Goal: Task Accomplishment & Management: Manage account settings

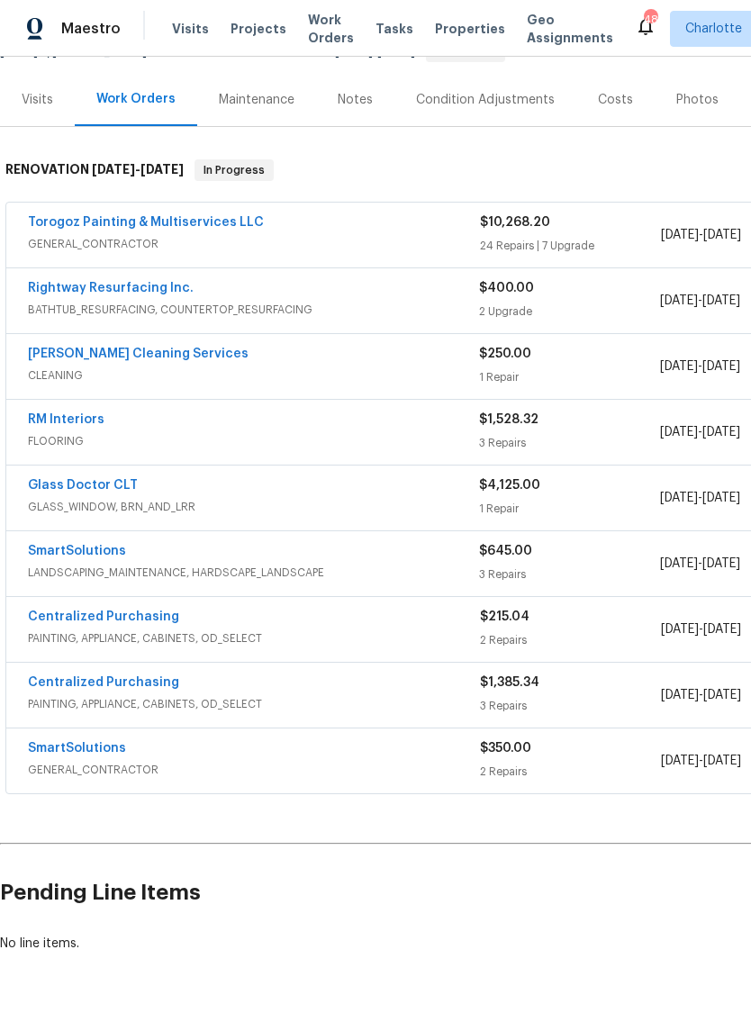
scroll to position [199, 0]
click at [68, 354] on link "DePascale Cleaning Services" at bounding box center [138, 354] width 221 height 13
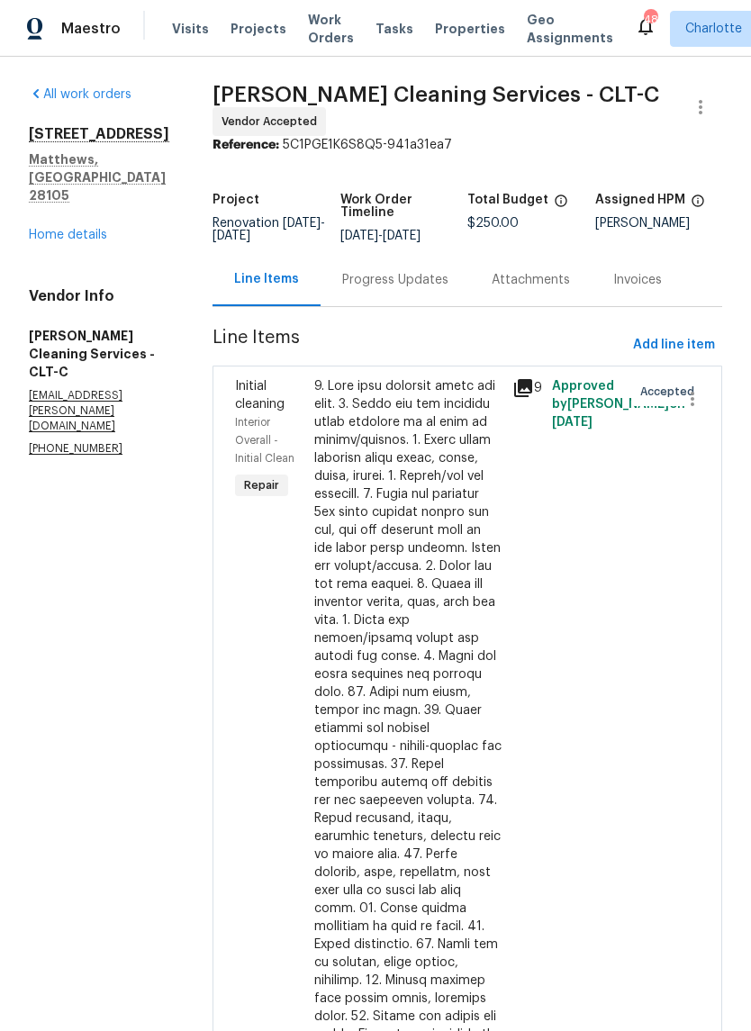
click at [392, 283] on div "Progress Updates" at bounding box center [395, 279] width 149 height 53
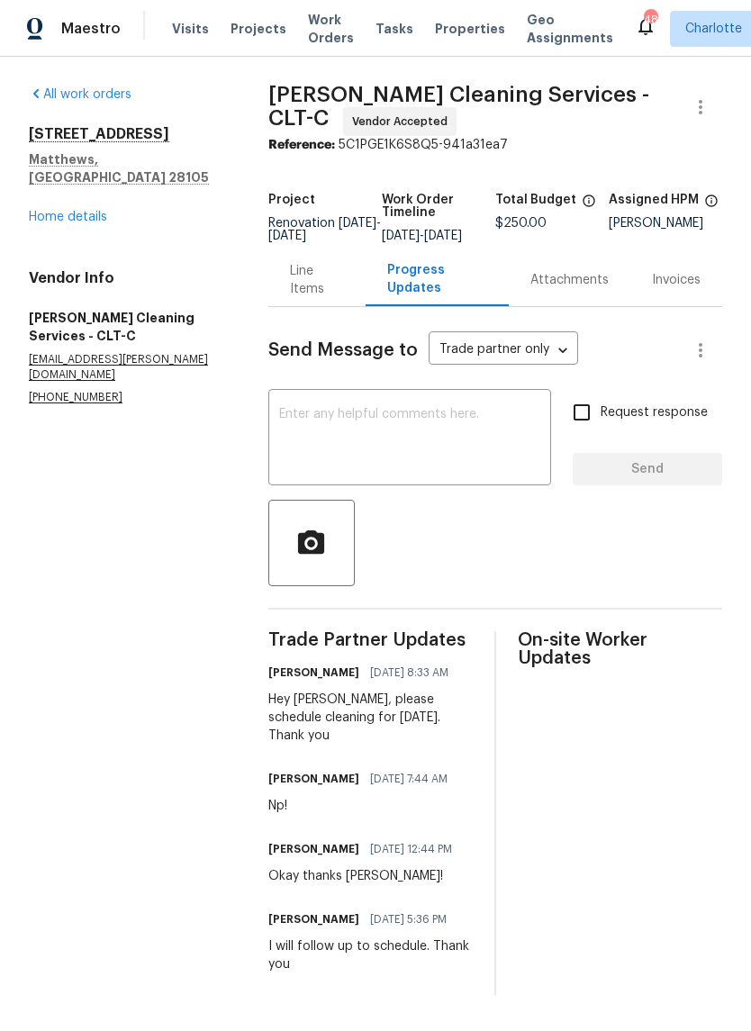
click at [47, 211] on link "Home details" at bounding box center [68, 217] width 78 height 13
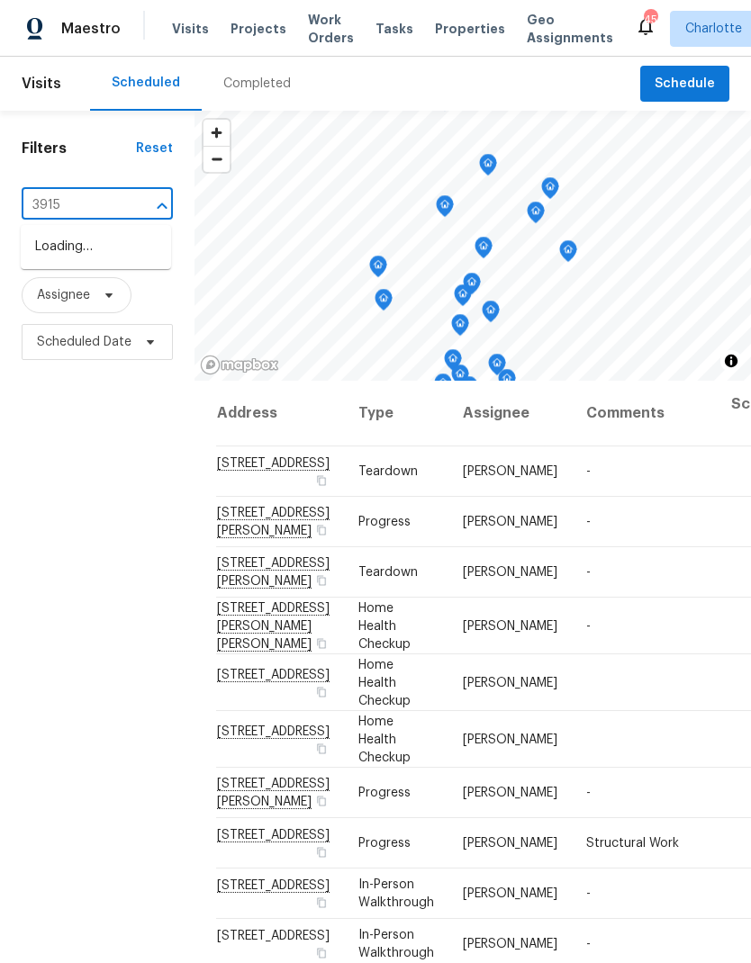
type input "3915"
click at [146, 253] on li "3915 Cameron Run Ln, Matthews, NC 28105" at bounding box center [96, 247] width 150 height 30
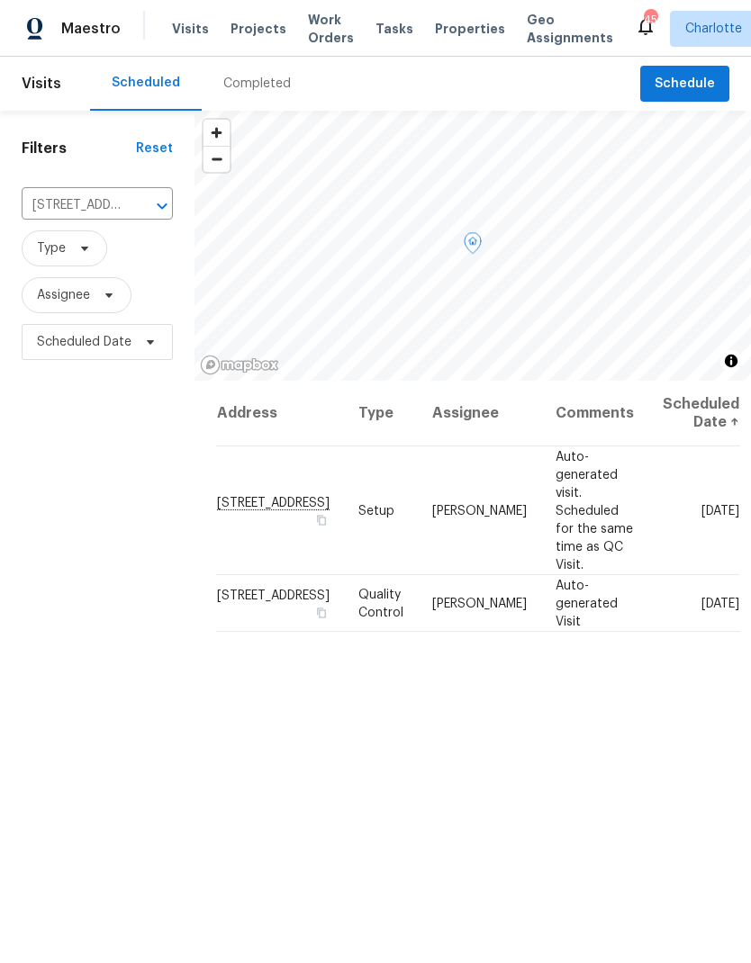
click at [0, 0] on icon at bounding box center [0, 0] width 0 height 0
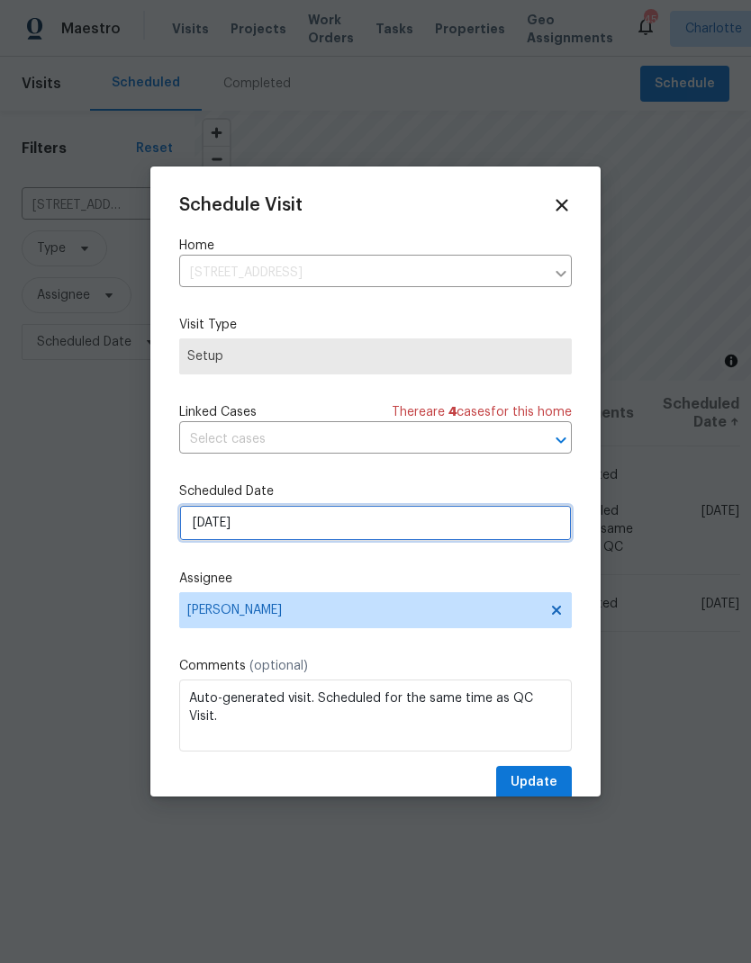
click at [341, 531] on input "9/24/2025" at bounding box center [375, 523] width 393 height 36
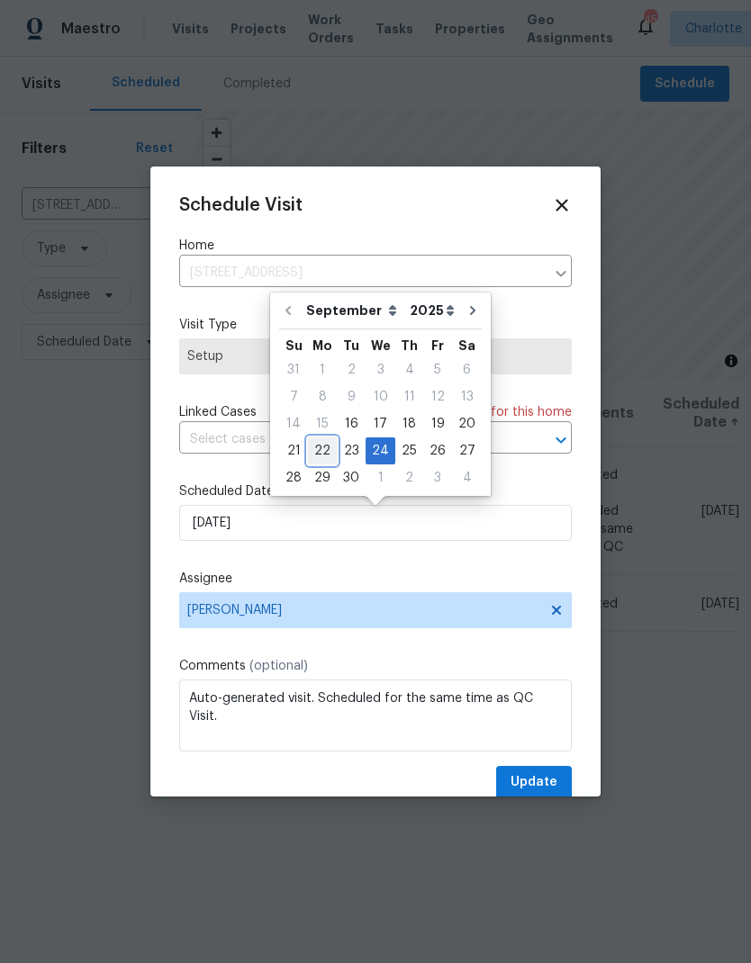
click at [327, 450] on div "22" at bounding box center [322, 451] width 29 height 25
type input "9/22/2025"
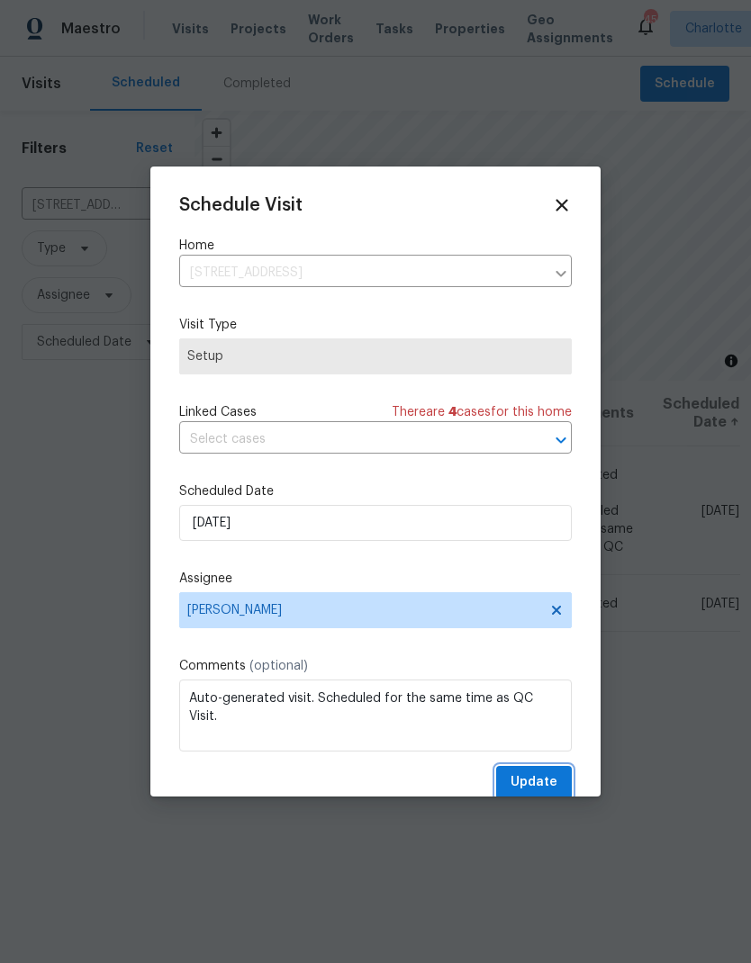
click at [541, 785] on span "Update" at bounding box center [534, 783] width 47 height 23
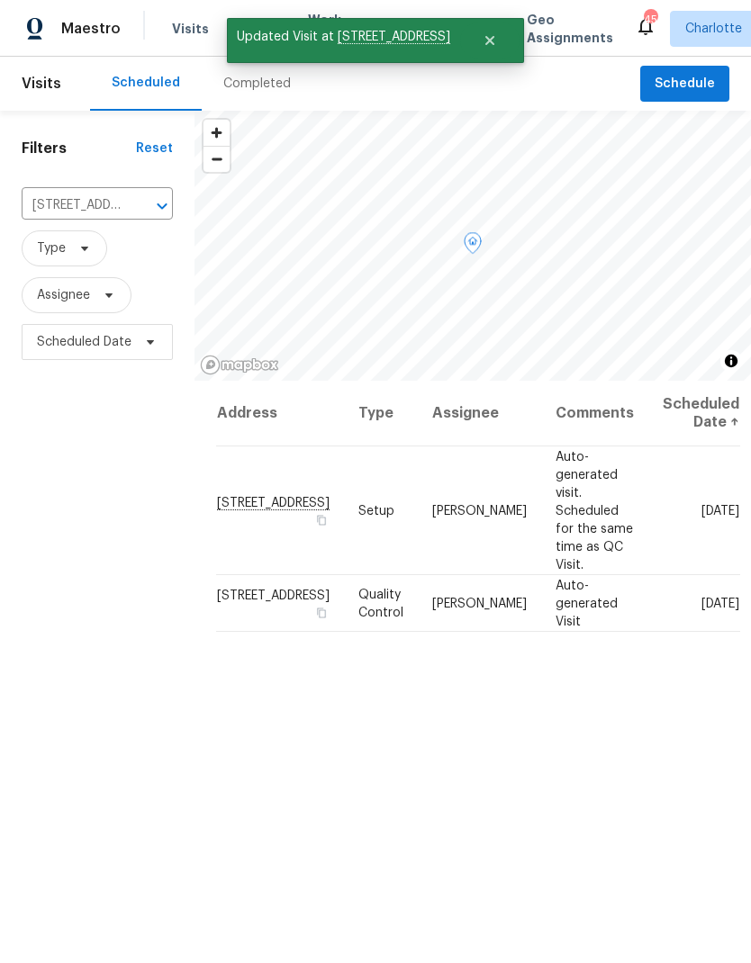
click at [0, 0] on span at bounding box center [0, 0] width 0 height 0
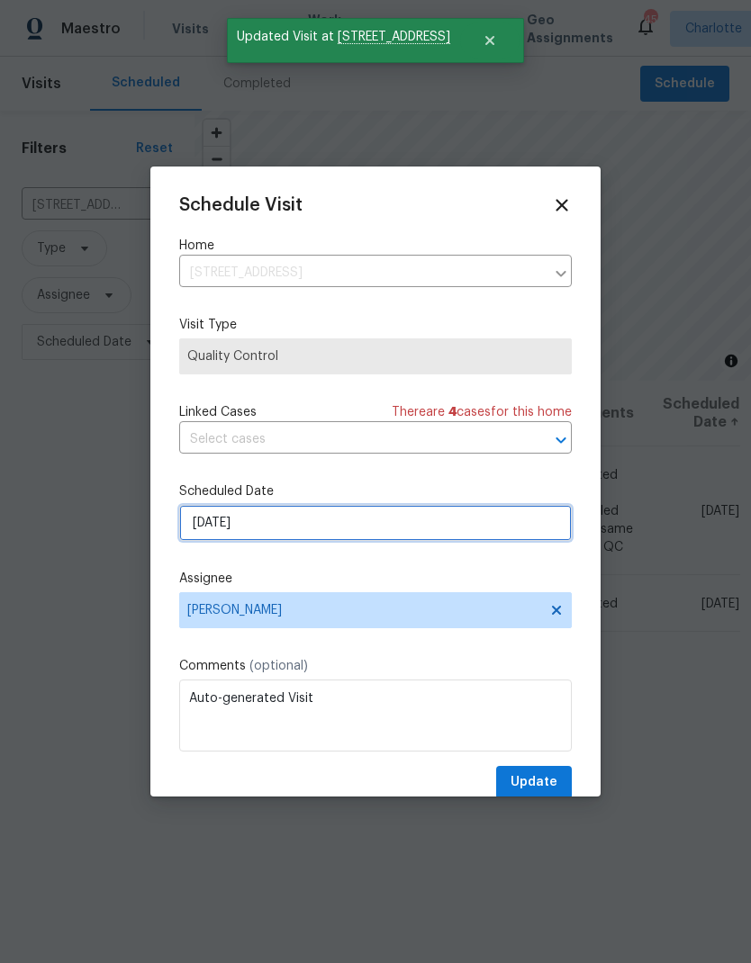
click at [273, 525] on input "9/24/2025" at bounding box center [375, 523] width 393 height 36
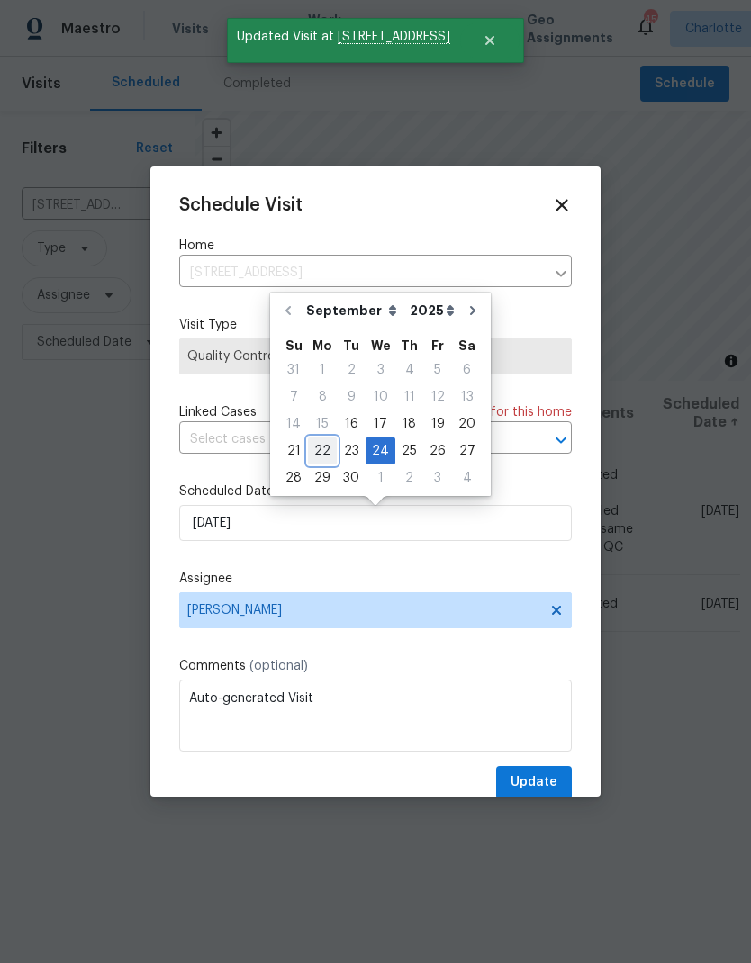
click at [328, 455] on div "22" at bounding box center [322, 451] width 29 height 25
type input "9/22/2025"
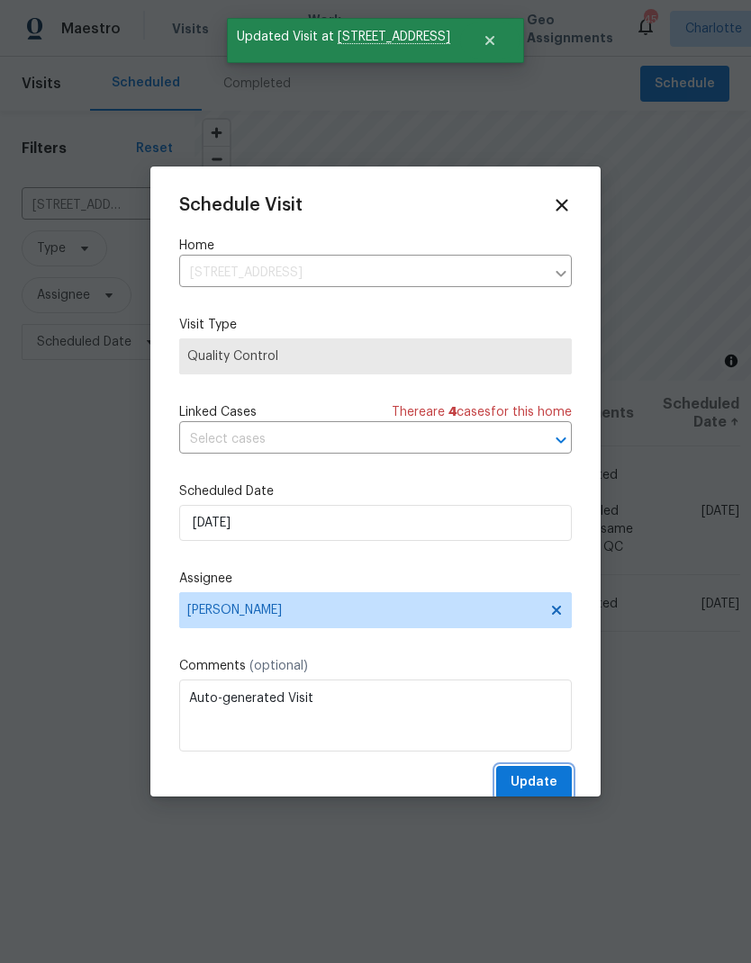
click at [538, 789] on span "Update" at bounding box center [534, 783] width 47 height 23
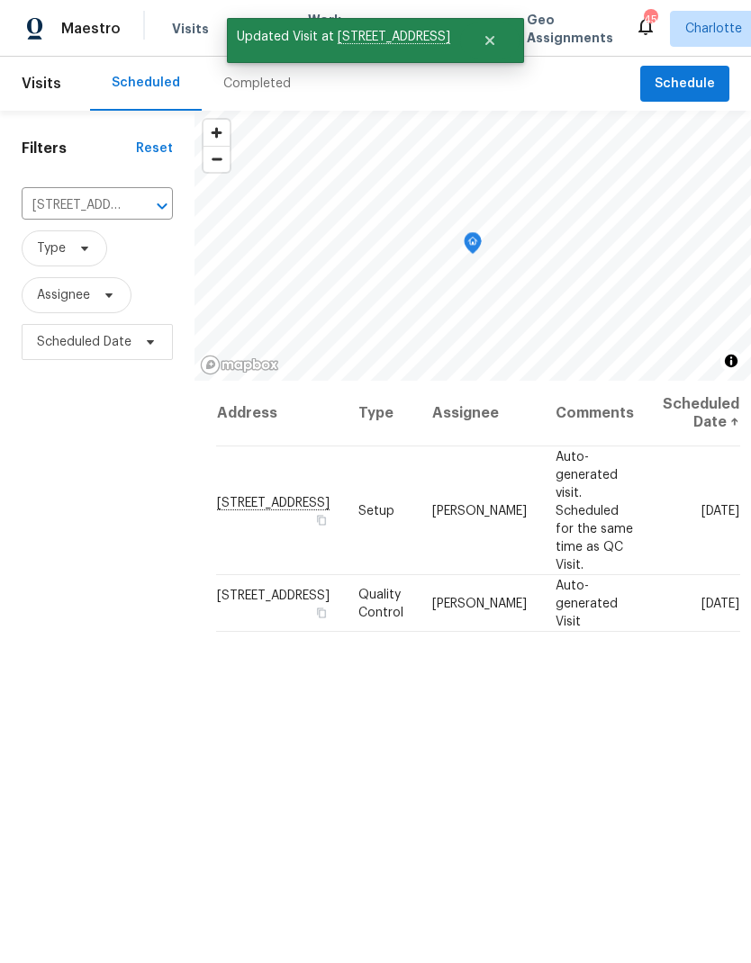
click at [114, 19] on div "Maestro" at bounding box center [60, 29] width 121 height 36
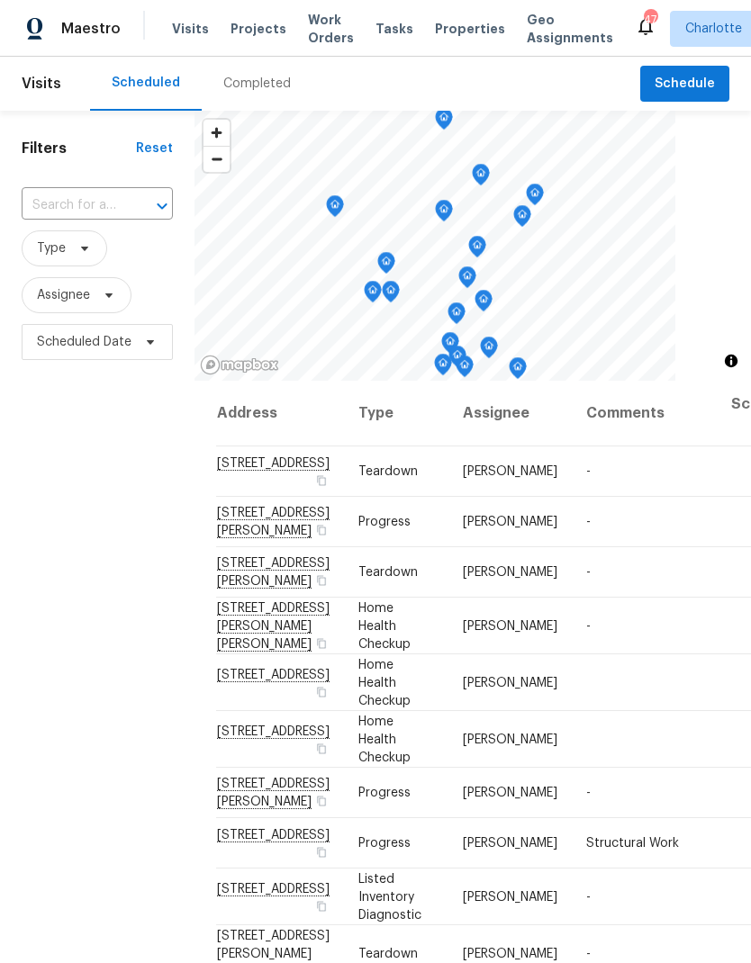
click at [317, 28] on span "Work Orders" at bounding box center [331, 29] width 46 height 36
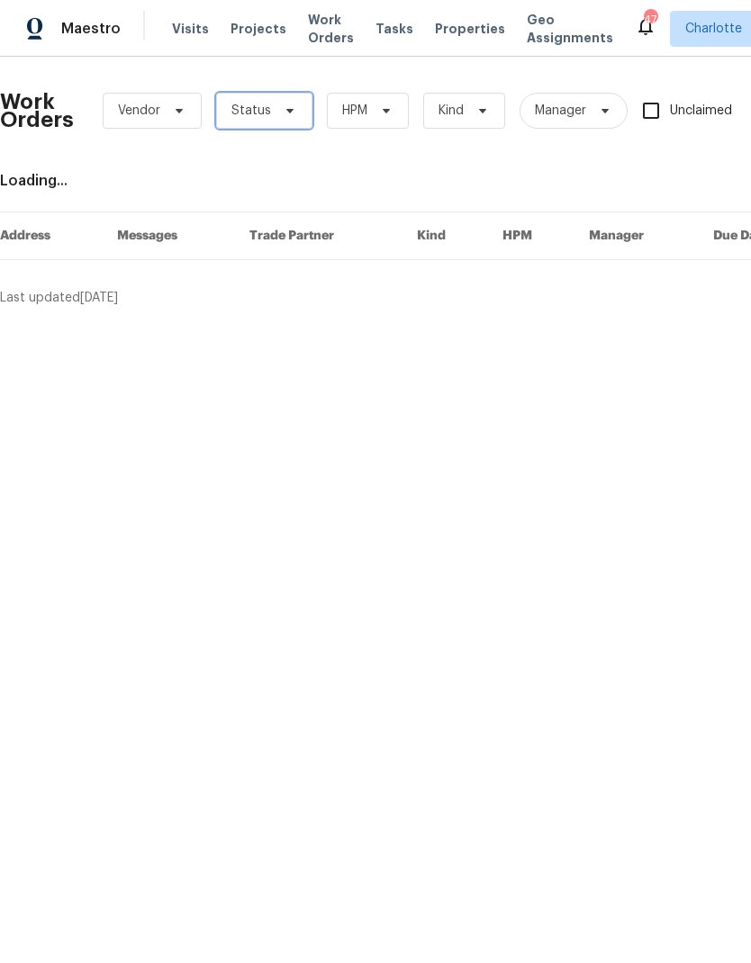
click at [288, 116] on icon at bounding box center [290, 111] width 14 height 14
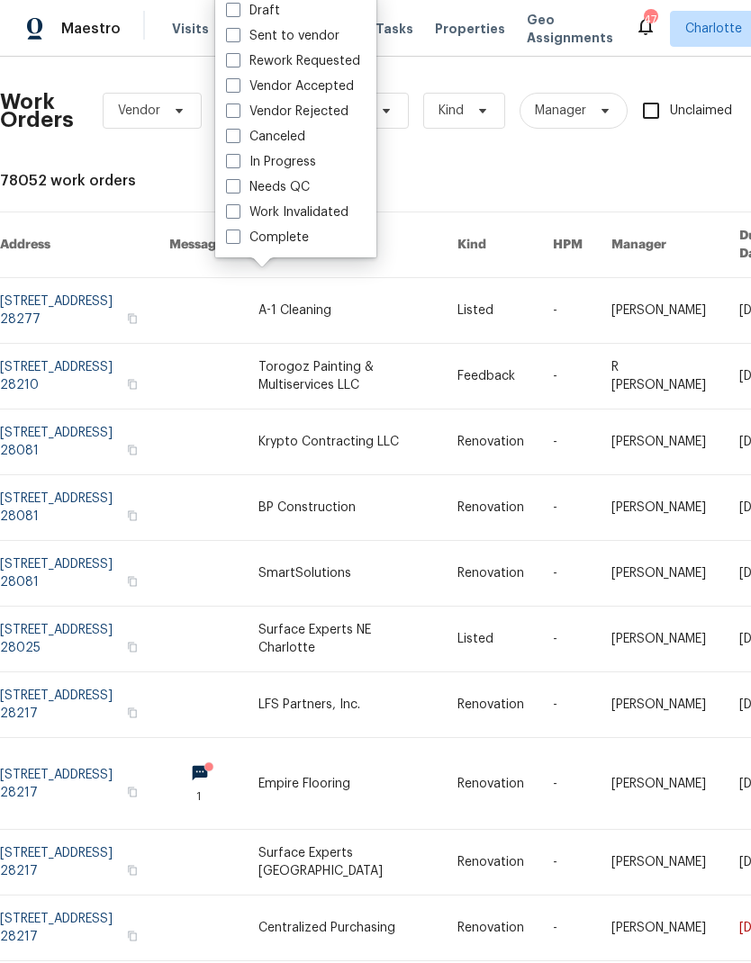
click at [306, 188] on label "Needs QC" at bounding box center [268, 187] width 84 height 18
click at [238, 188] on input "Needs QC" at bounding box center [232, 184] width 12 height 12
checkbox input "true"
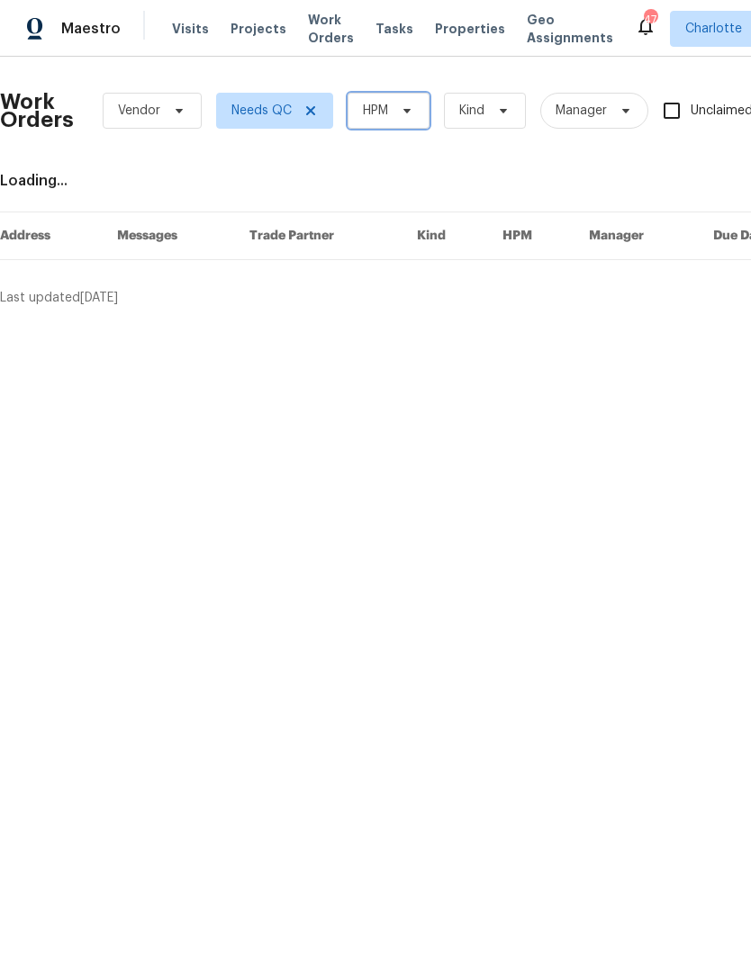
click at [407, 122] on span "HPM" at bounding box center [389, 111] width 82 height 36
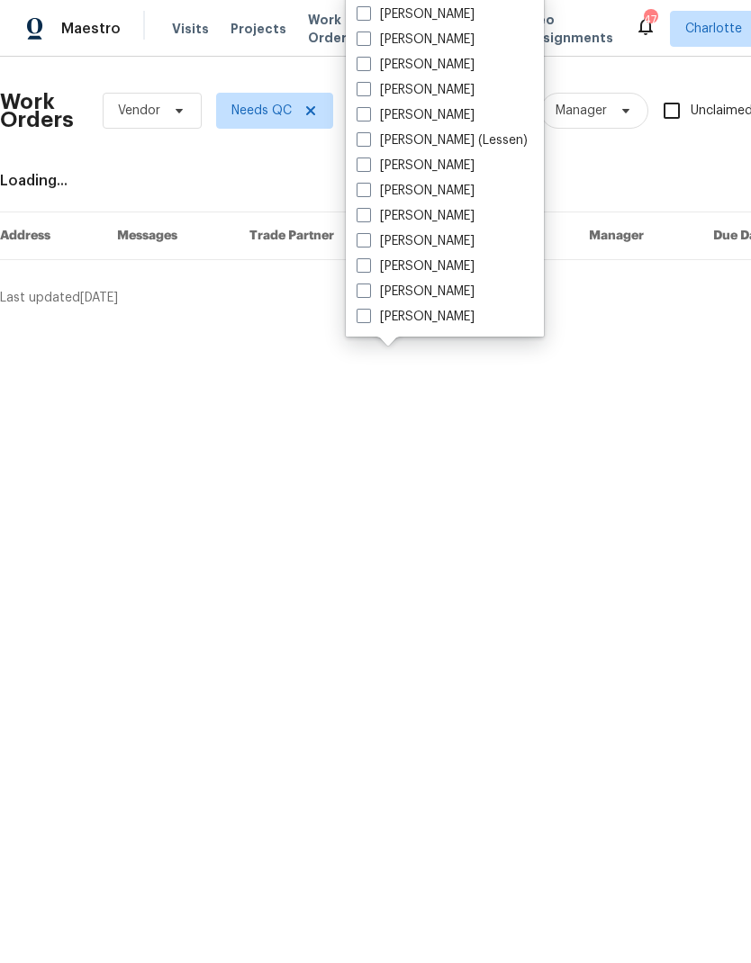
scroll to position [223, 0]
click at [451, 325] on label "[PERSON_NAME]" at bounding box center [416, 317] width 118 height 18
click at [368, 320] on input "[PERSON_NAME]" at bounding box center [363, 314] width 12 height 12
checkbox input "true"
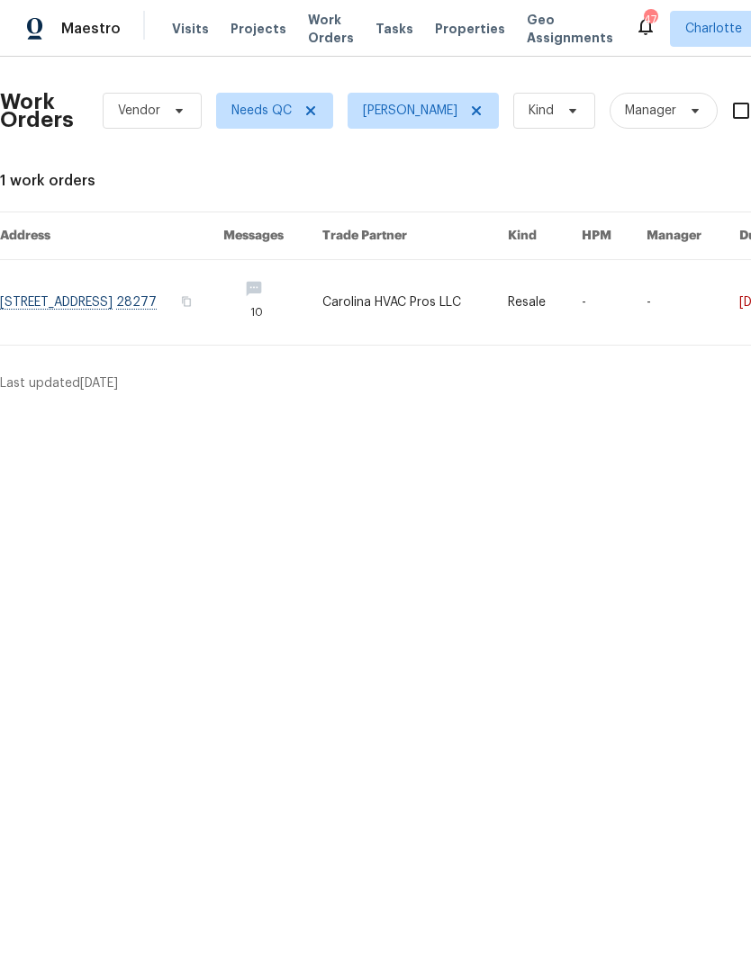
click at [66, 13] on div "Maestro" at bounding box center [60, 29] width 121 height 36
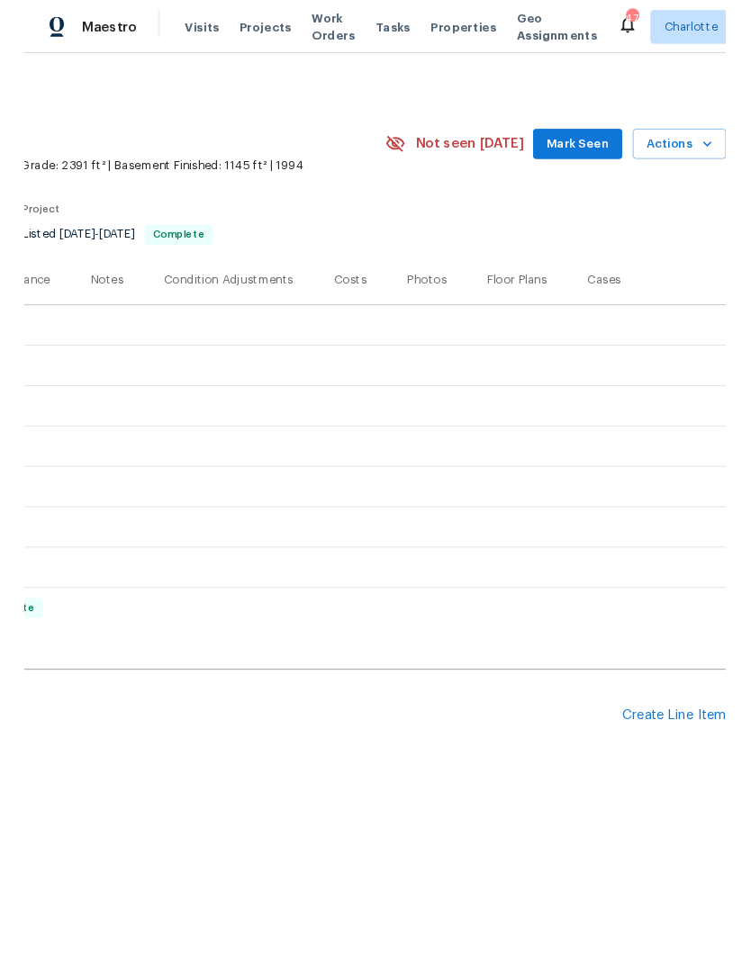
scroll to position [0, 267]
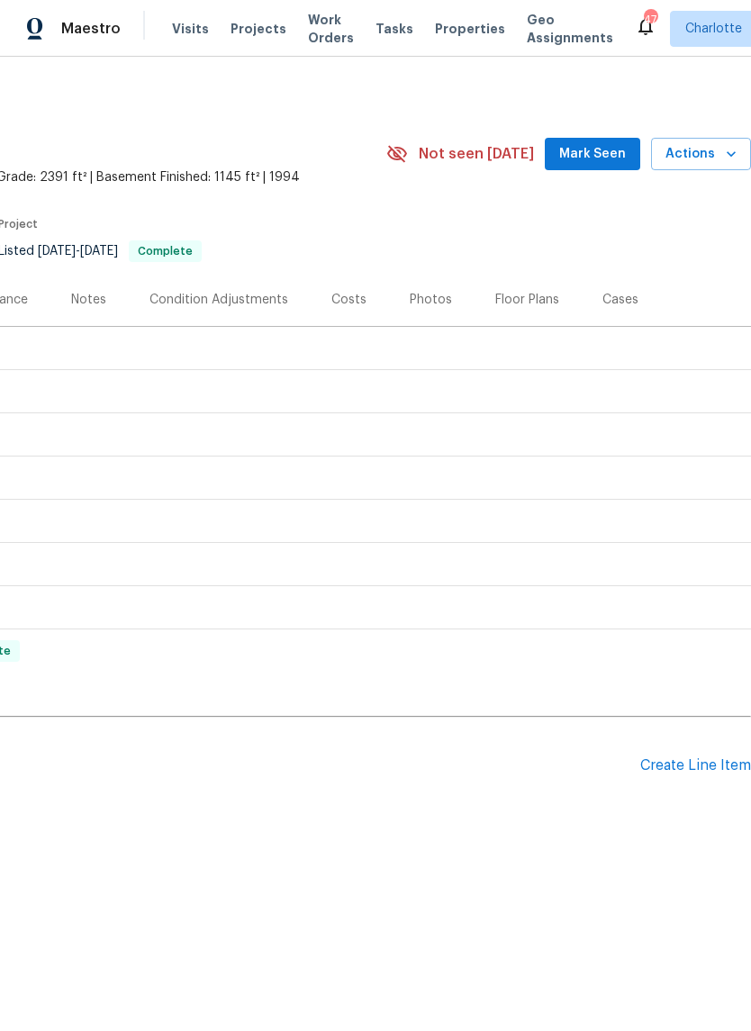
click at [701, 765] on div "Create Line Item" at bounding box center [695, 765] width 111 height 17
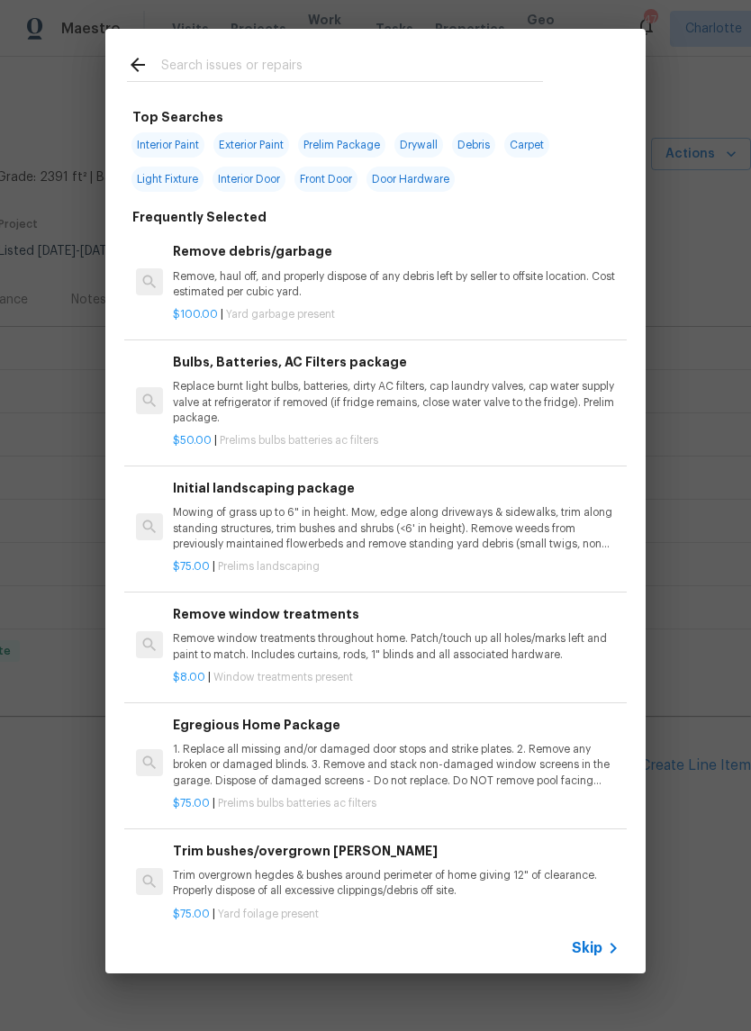
click at [380, 78] on input "text" at bounding box center [352, 67] width 382 height 27
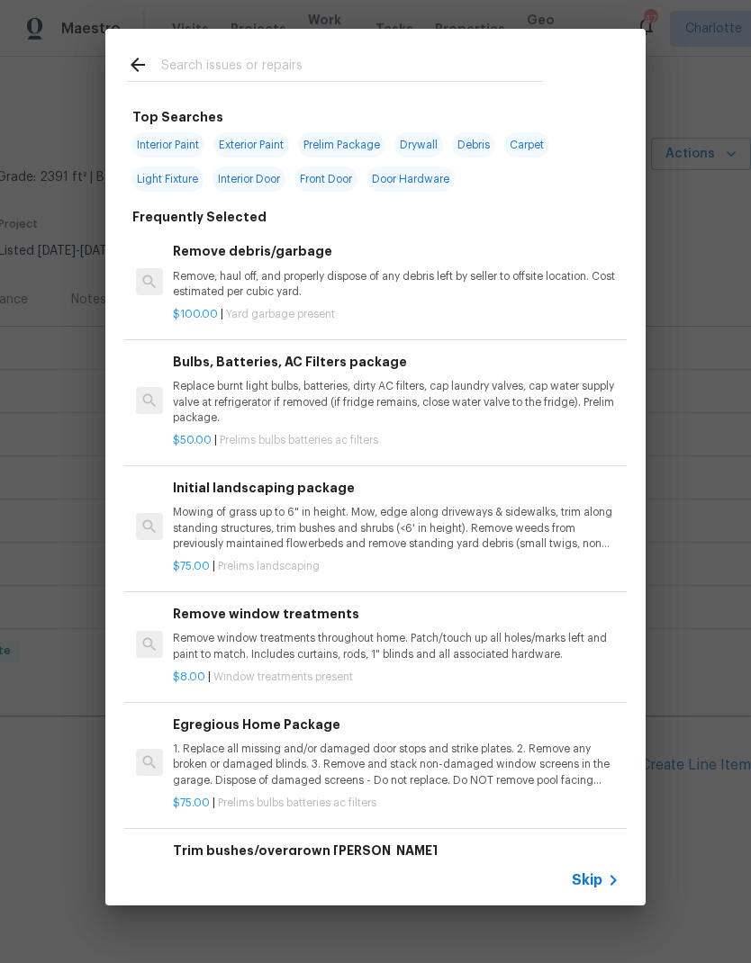
type input "P"
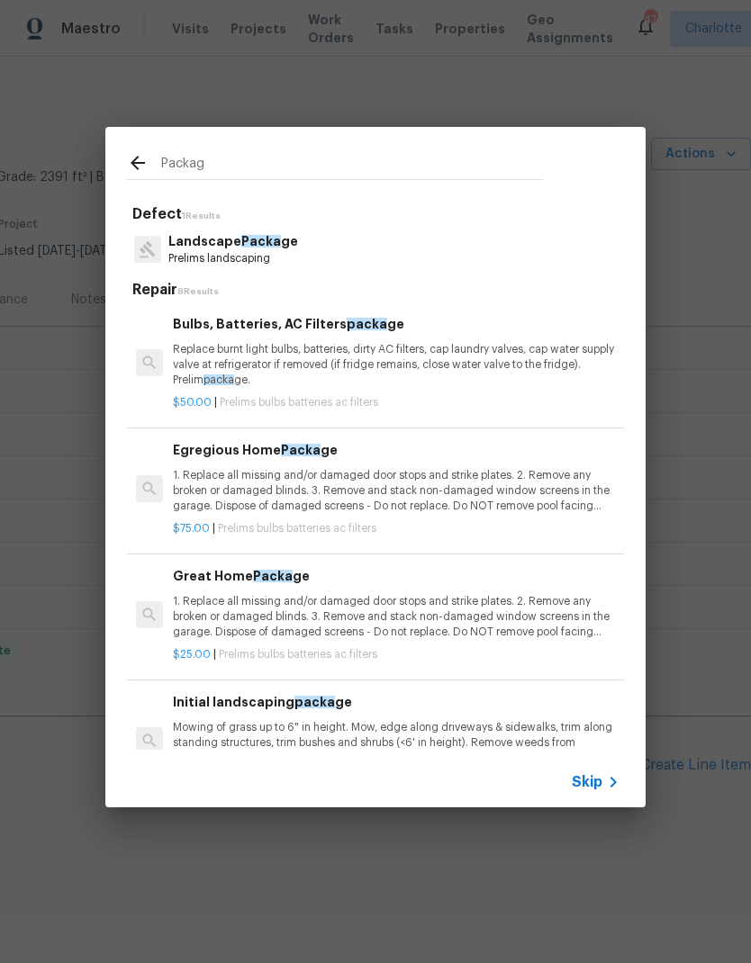
type input "Package"
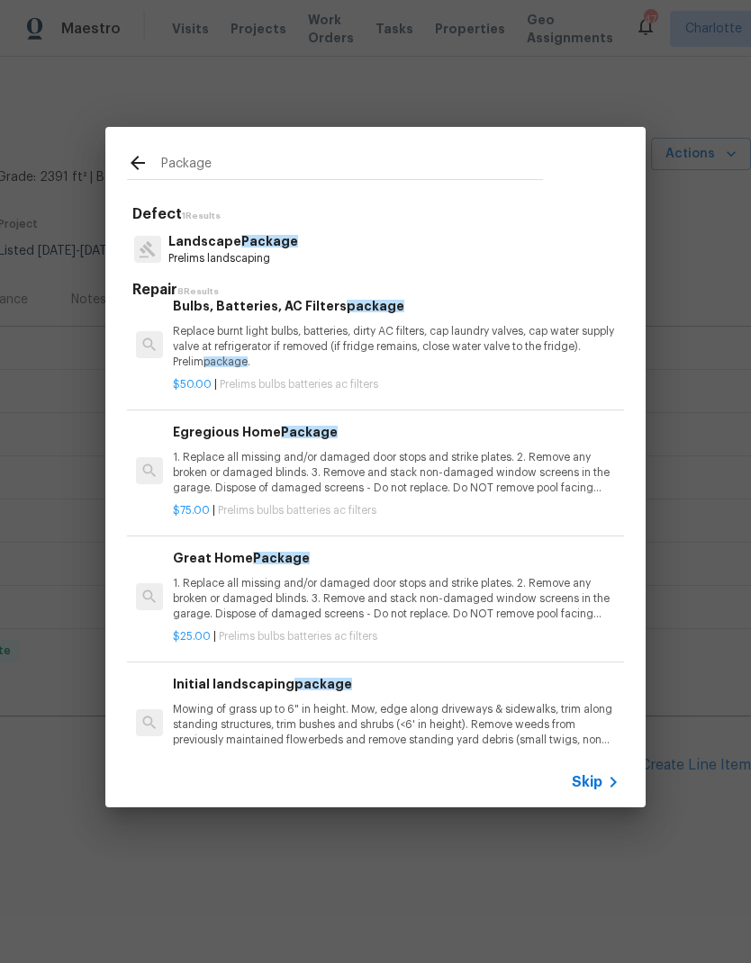
scroll to position [18, 0]
click at [517, 470] on p "1. Replace all missing and/or damaged door stops and strike plates. 2. Remove a…" at bounding box center [396, 473] width 447 height 46
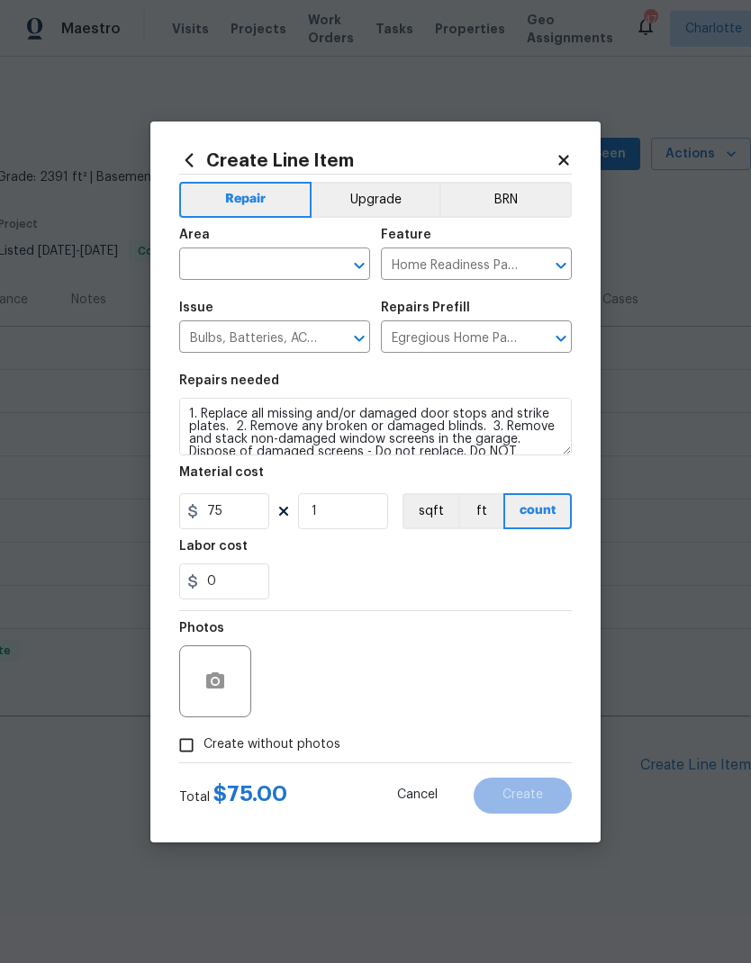
click at [279, 264] on input "text" at bounding box center [249, 266] width 140 height 28
click at [308, 339] on li "Interior Overall" at bounding box center [274, 336] width 191 height 30
type input "Interior Overall"
click at [223, 675] on icon "button" at bounding box center [215, 682] width 22 height 22
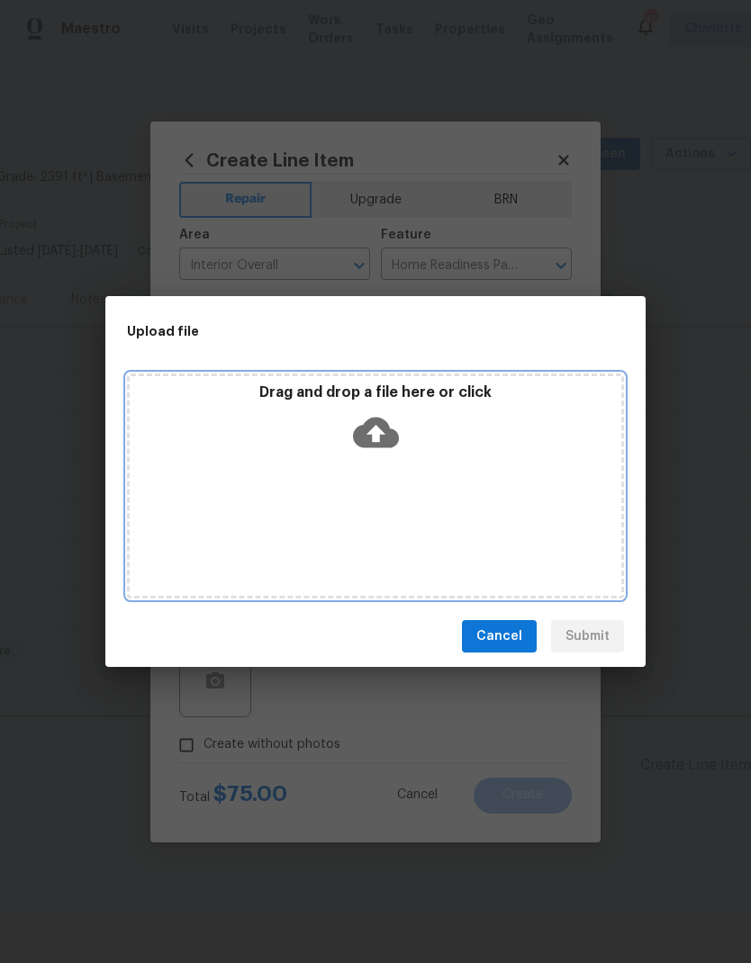
click at [372, 435] on icon at bounding box center [376, 433] width 46 height 31
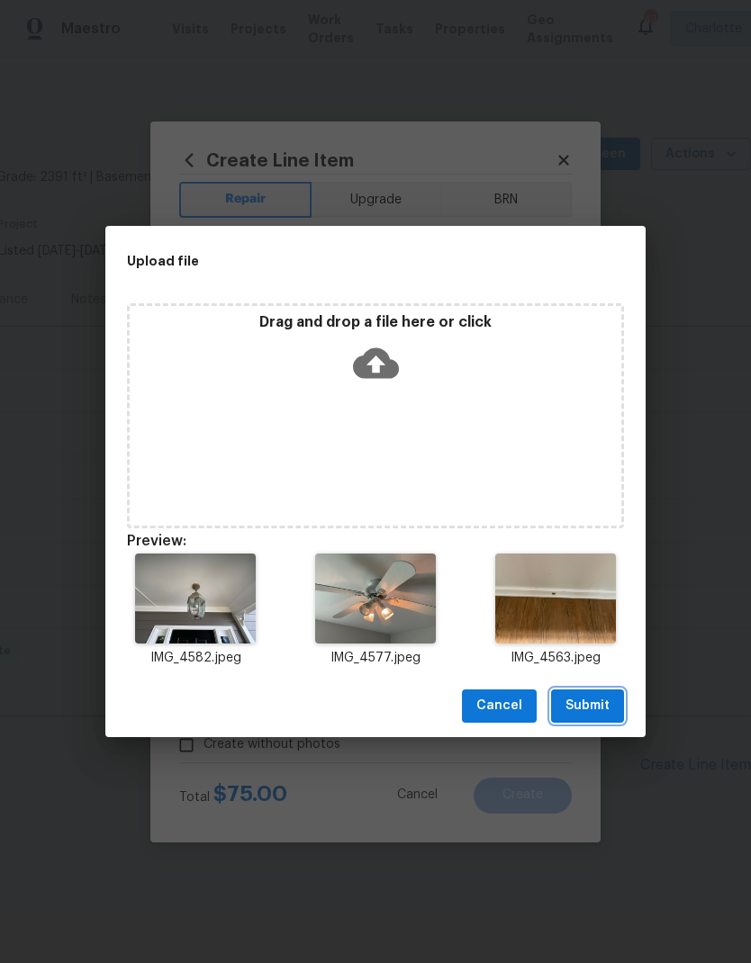
click at [608, 717] on span "Submit" at bounding box center [587, 706] width 44 height 23
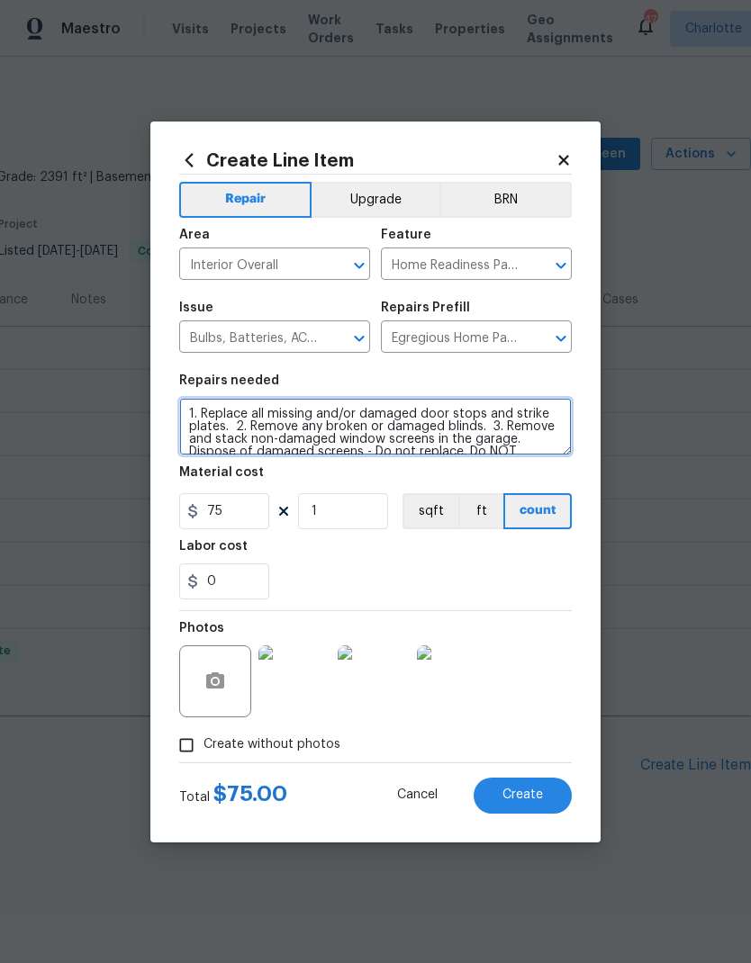
click at [182, 422] on textarea "1. Replace all missing and/or damaged door stops and strike plates. 2. Remove a…" at bounding box center [375, 427] width 393 height 58
click at [180, 411] on textarea "1. Replace all missing and/or damaged door stops and strike plates. 2. Remove a…" at bounding box center [375, 427] width 393 height 58
click at [384, 410] on textarea "1. Replace all missing and/or damaged door stops and strike plates. 2. Remove a…" at bounding box center [375, 427] width 393 height 58
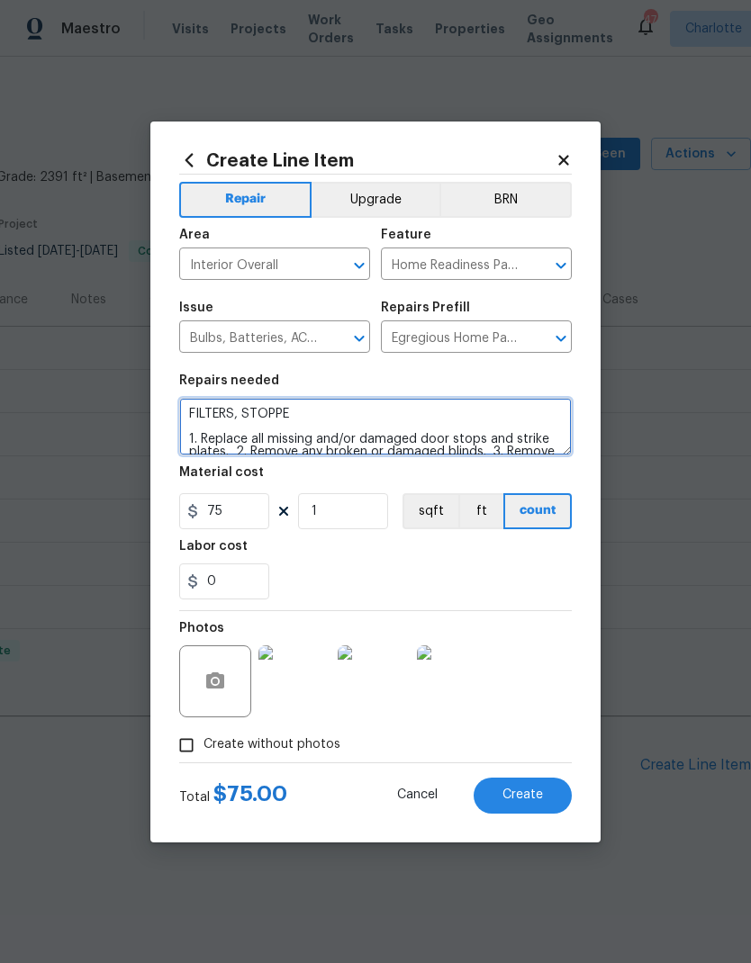
click at [187, 409] on textarea "FILTERS, STOPPE 1. Replace all missing and/or damaged door stops and strike pla…" at bounding box center [375, 427] width 393 height 58
click at [394, 413] on textarea "BULBS, FILTERS, STOPPE 1. Replace all missing and/or damaged door stops and str…" at bounding box center [375, 427] width 393 height 58
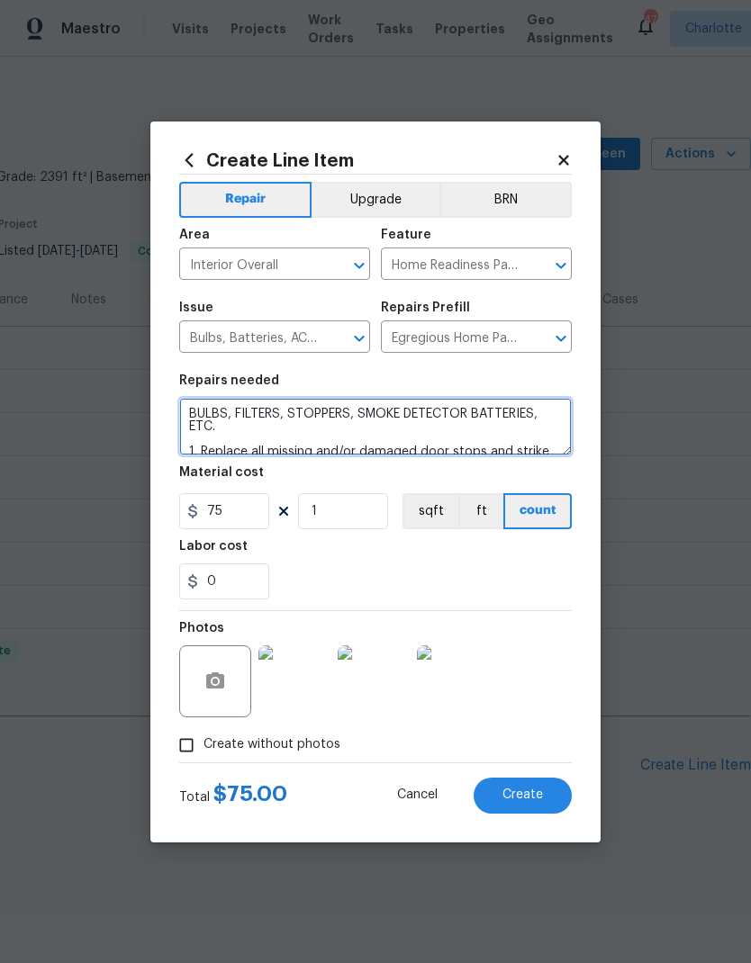
type textarea "BULBS, FILTERS, STOPPERS, SMOKE DETECTOR BATTERIES, ETC. 1. Replace all missing…"
click at [544, 800] on button "Create" at bounding box center [523, 796] width 98 height 36
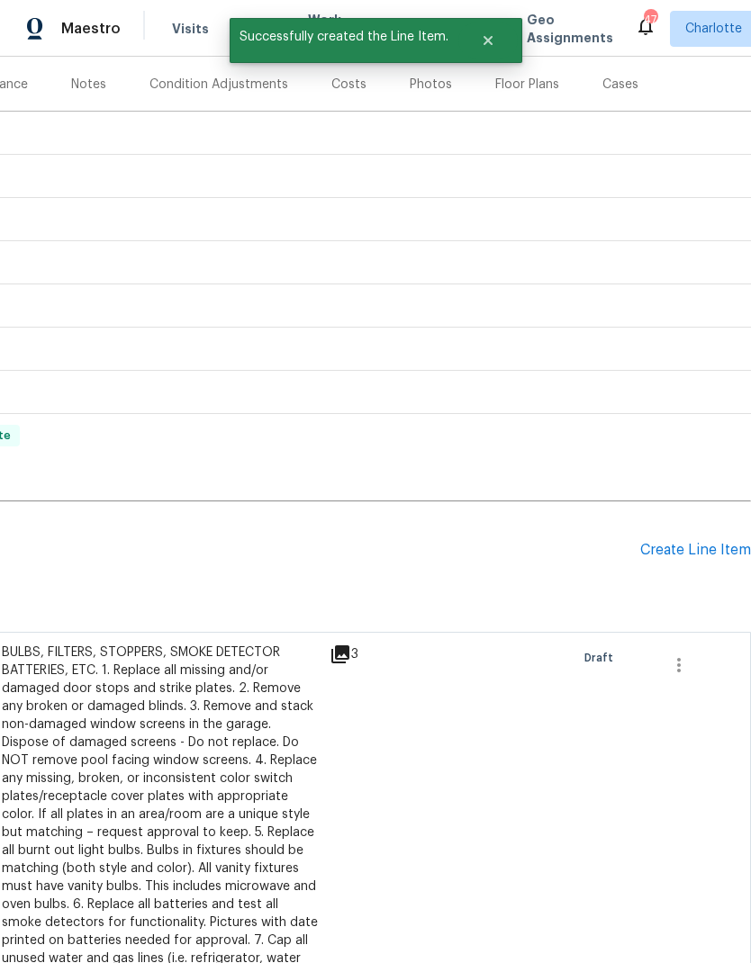
scroll to position [214, 267]
click at [696, 556] on div "Create Line Item" at bounding box center [695, 551] width 111 height 17
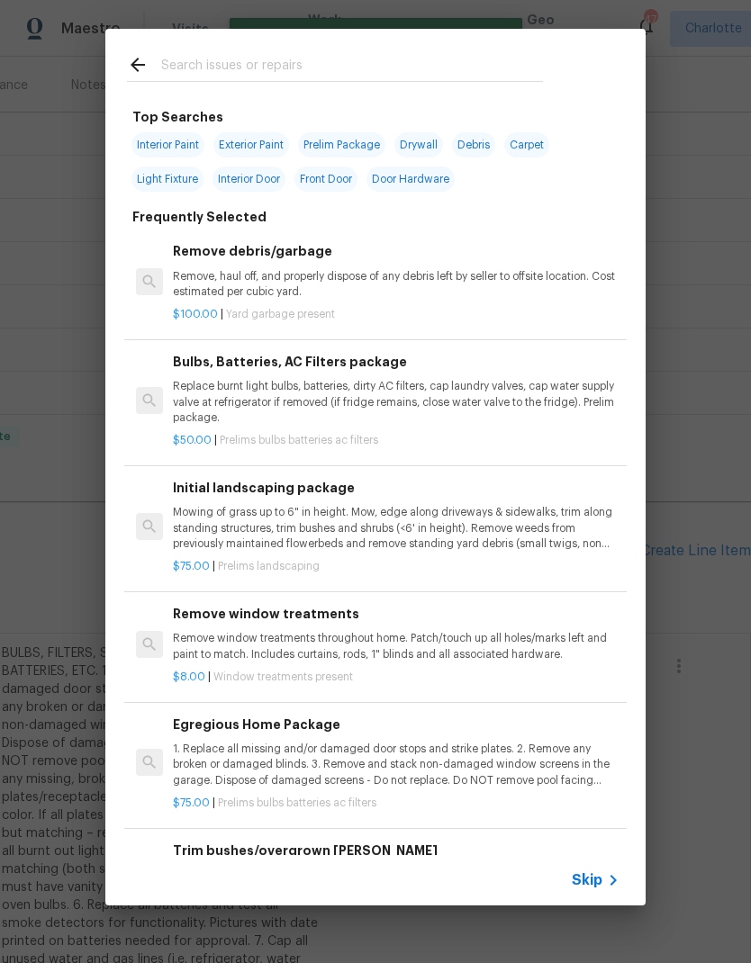
click at [364, 79] on input "text" at bounding box center [352, 67] width 382 height 27
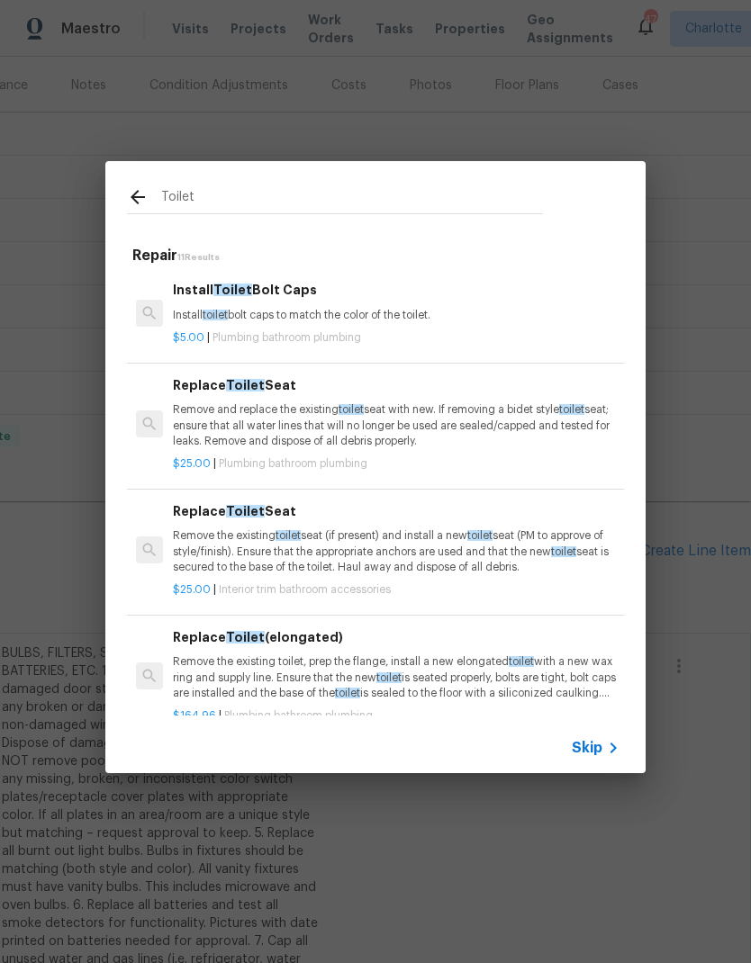
type input "Toilet p"
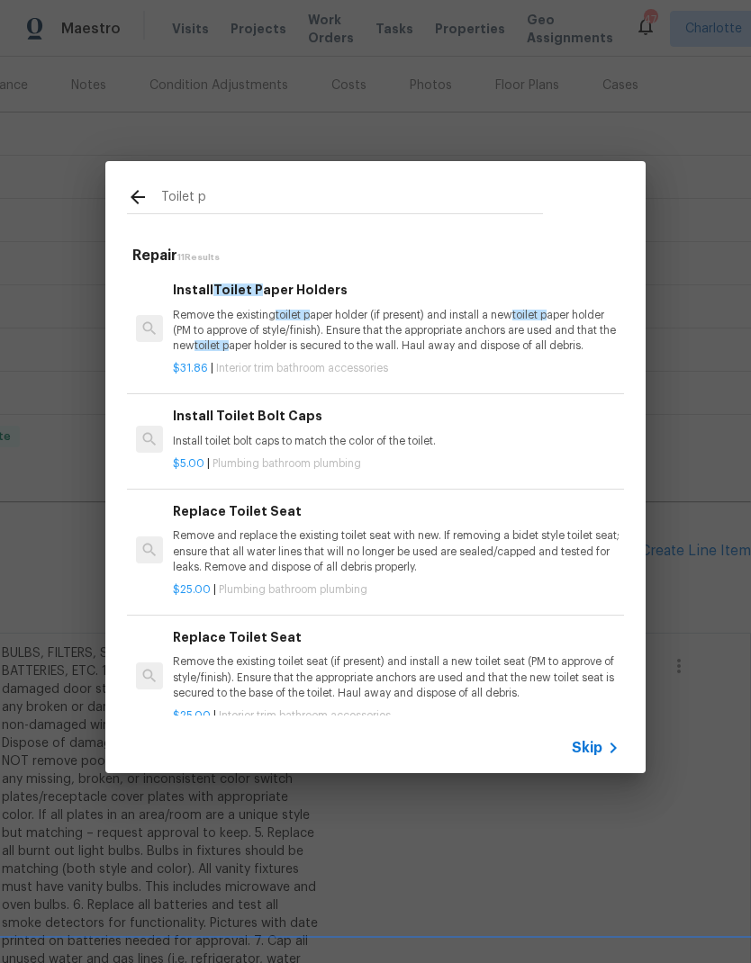
click at [483, 313] on p "Remove the existing toilet p aper holder (if present) and install a new toilet …" at bounding box center [396, 331] width 447 height 46
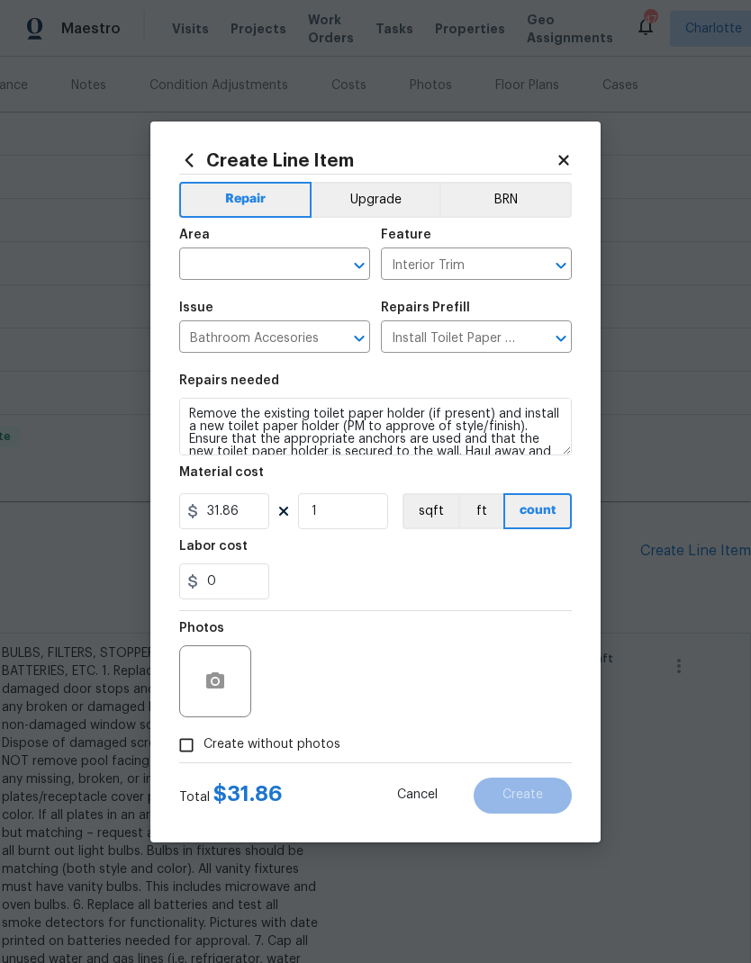
click at [267, 280] on span "Area ​" at bounding box center [274, 254] width 191 height 73
click at [261, 265] on input "text" at bounding box center [249, 266] width 140 height 28
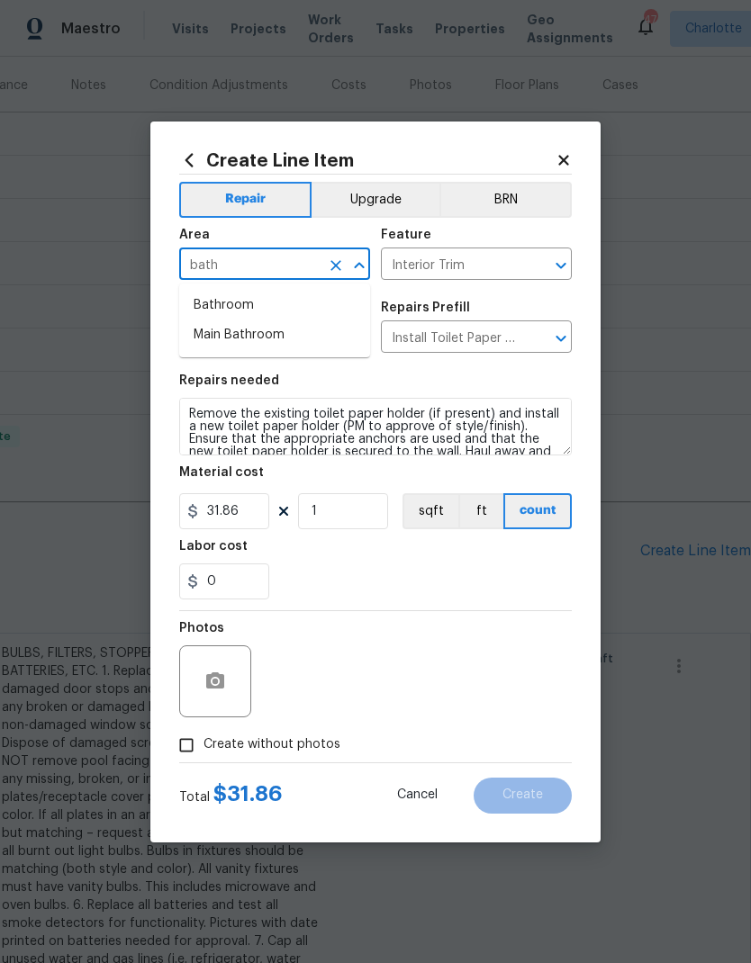
click at [294, 297] on li "Bathroom" at bounding box center [274, 306] width 191 height 30
type input "Bathroom"
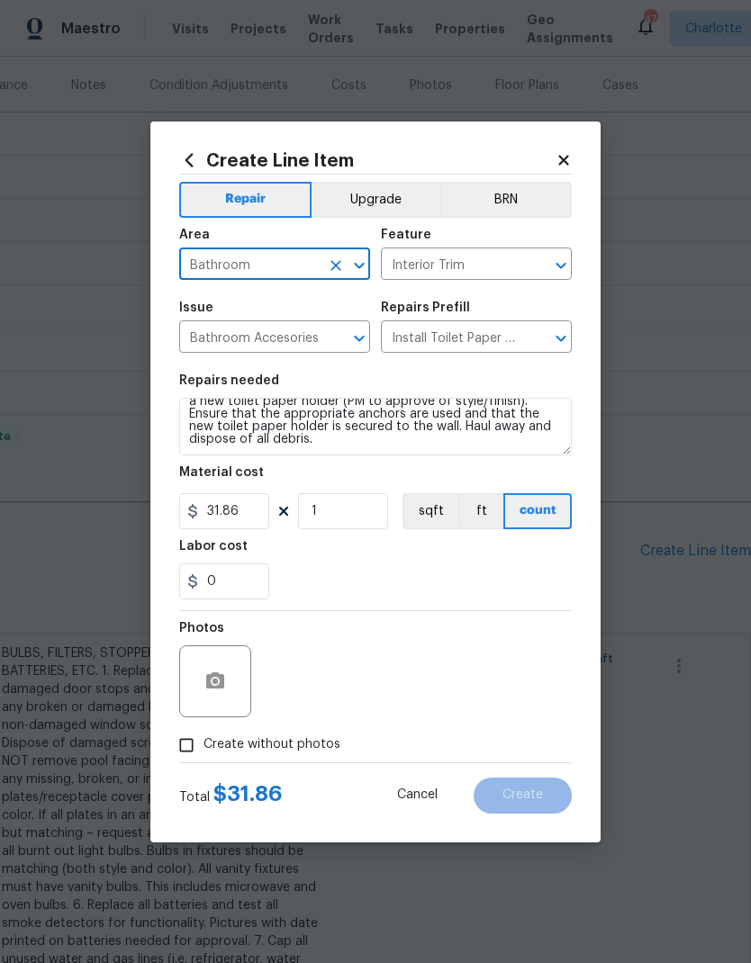
scroll to position [25, 0]
click at [344, 440] on textarea "Remove the existing toilet paper holder (if present) and install a new toilet p…" at bounding box center [375, 427] width 393 height 58
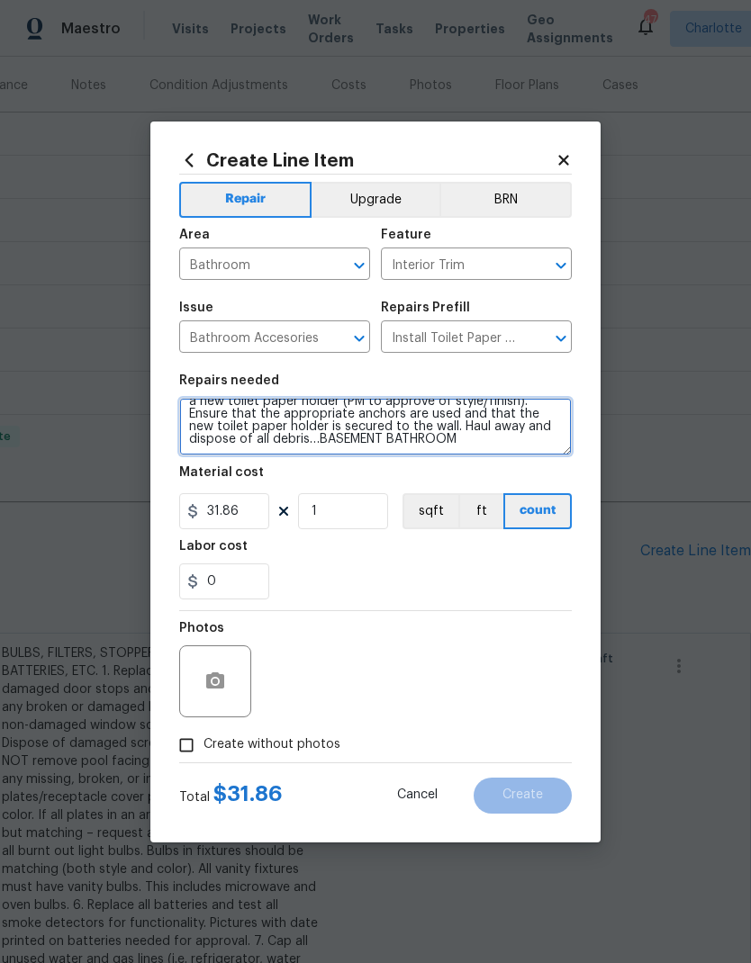
type textarea "Remove the existing toilet paper holder (if present) and install a new toilet p…"
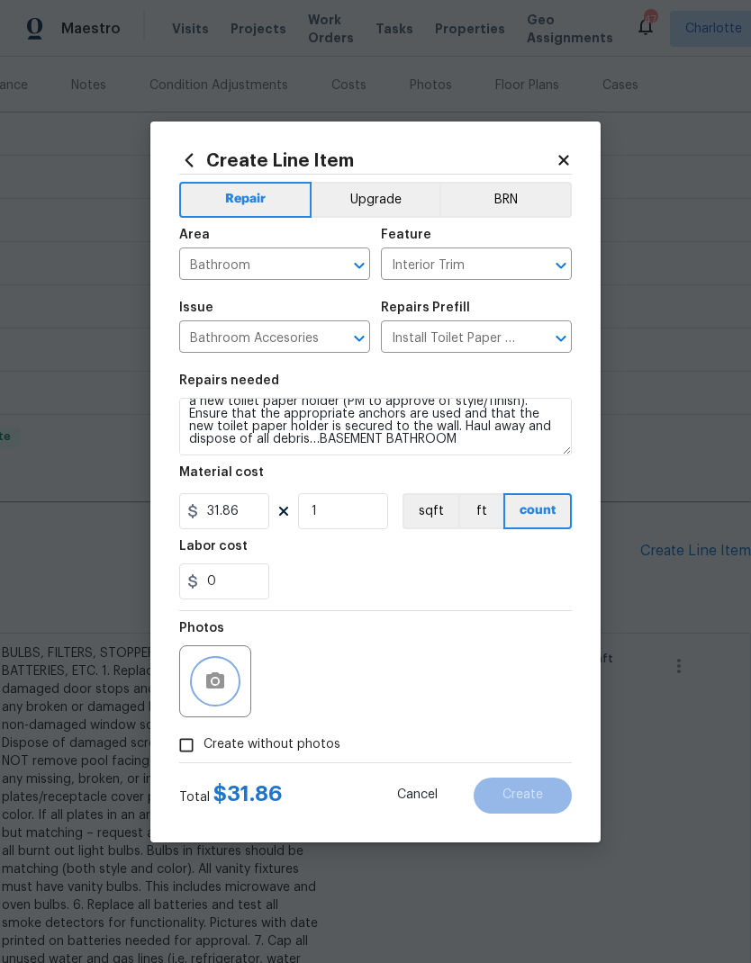
click at [222, 671] on button "button" at bounding box center [215, 681] width 43 height 43
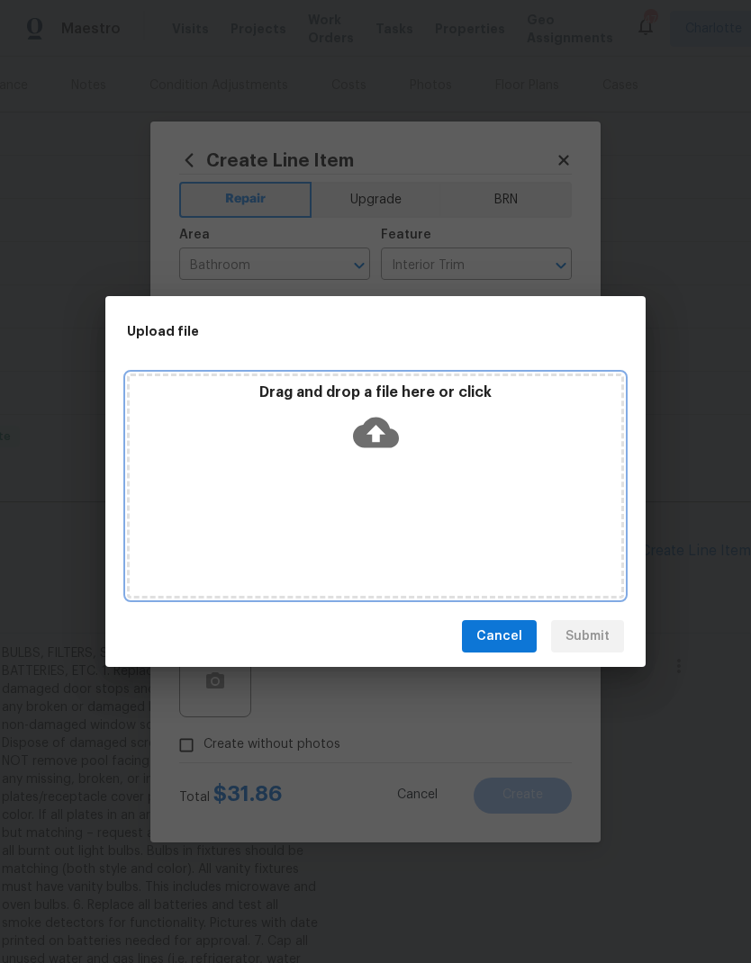
click at [366, 403] on div "Drag and drop a file here or click" at bounding box center [376, 422] width 492 height 77
click at [391, 430] on icon at bounding box center [376, 433] width 46 height 31
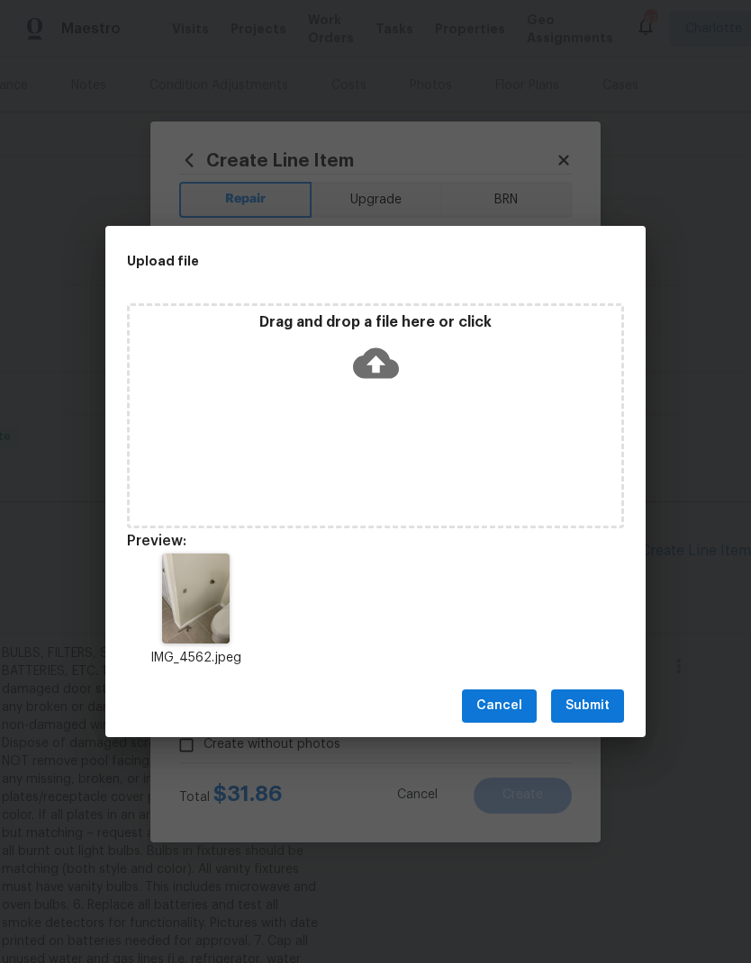
click at [591, 719] on button "Submit" at bounding box center [587, 706] width 73 height 33
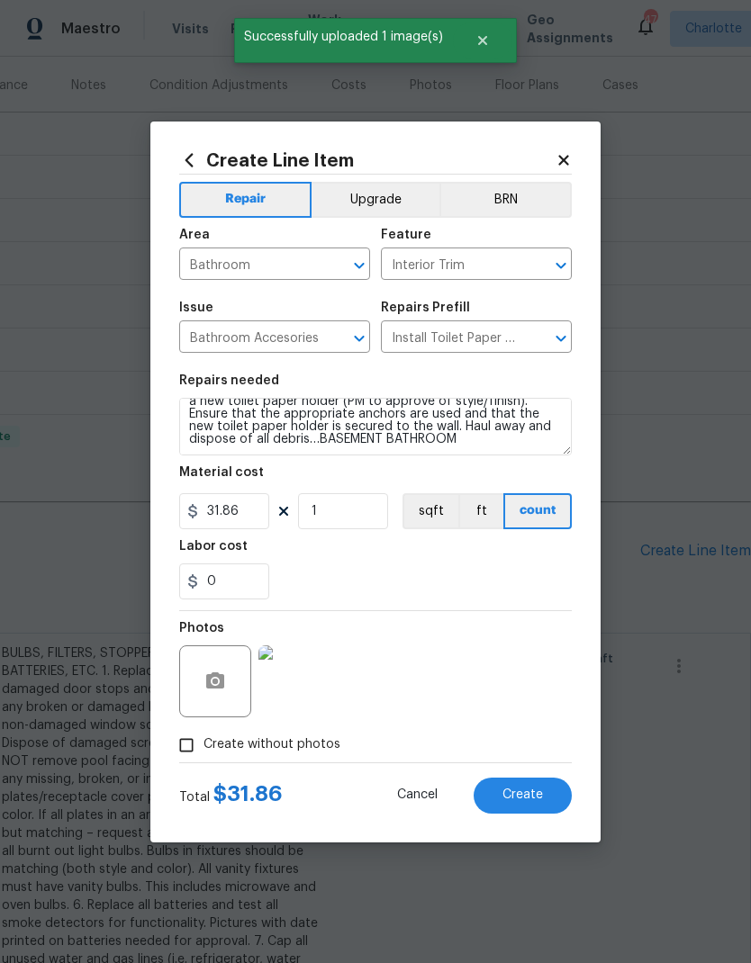
click at [533, 799] on span "Create" at bounding box center [522, 796] width 41 height 14
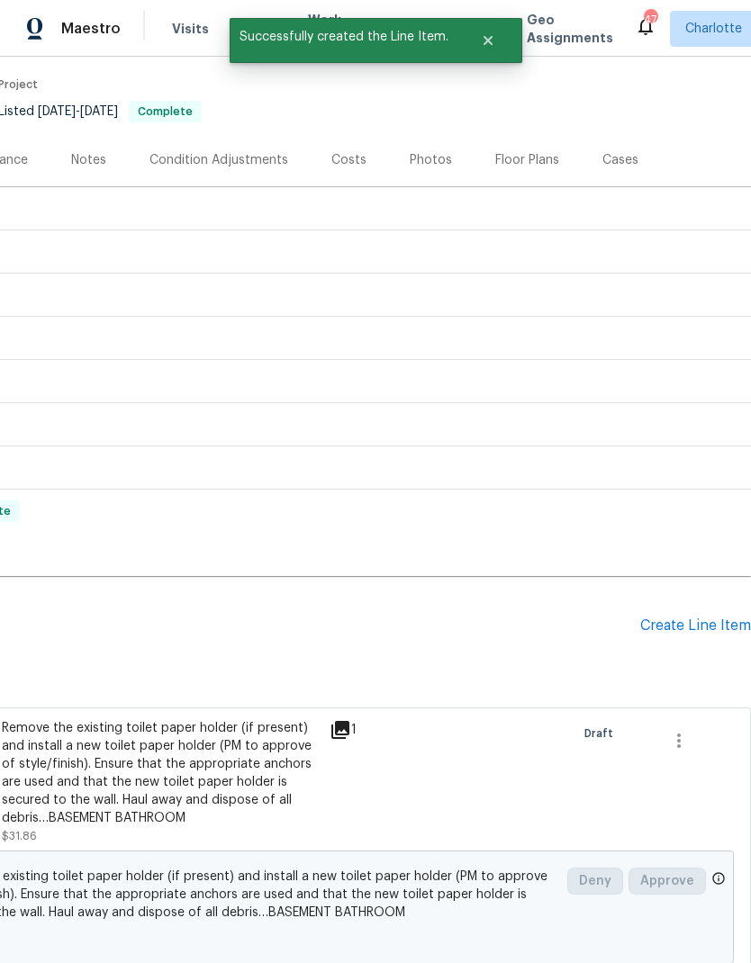
scroll to position [129, 267]
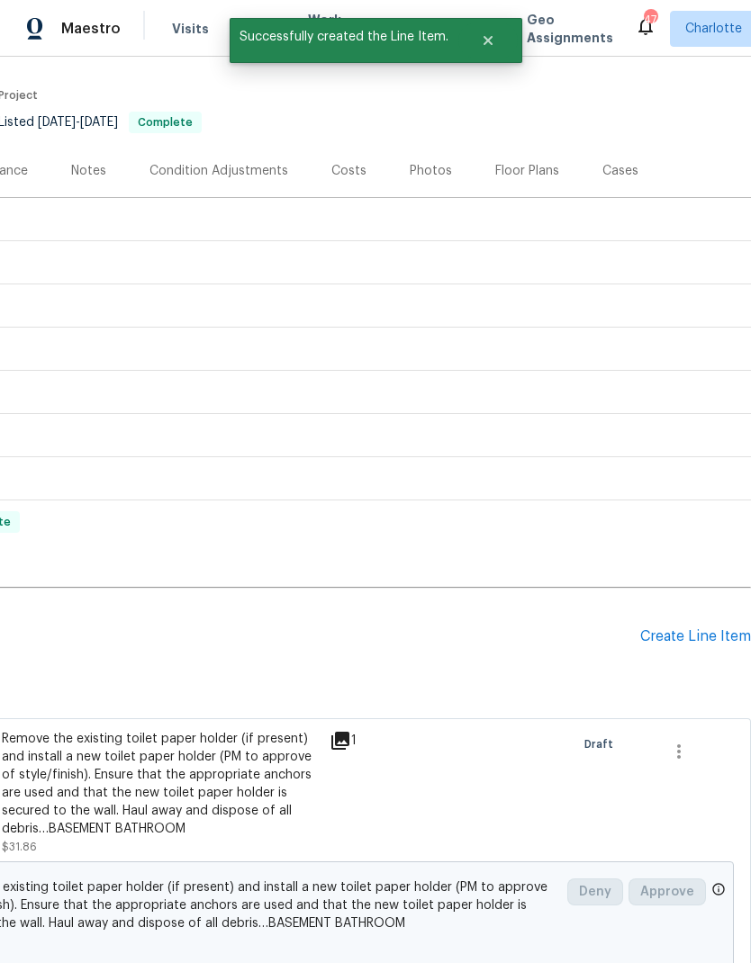
click at [688, 637] on div "Create Line Item" at bounding box center [695, 636] width 111 height 17
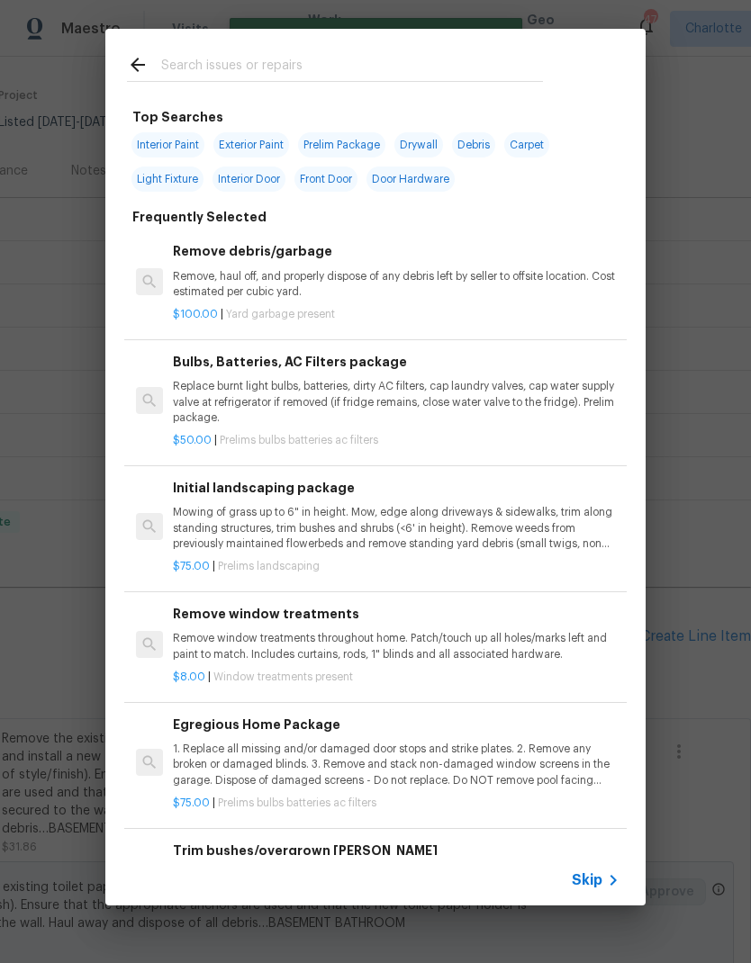
click at [427, 59] on input "text" at bounding box center [352, 67] width 382 height 27
type input "Bathr"
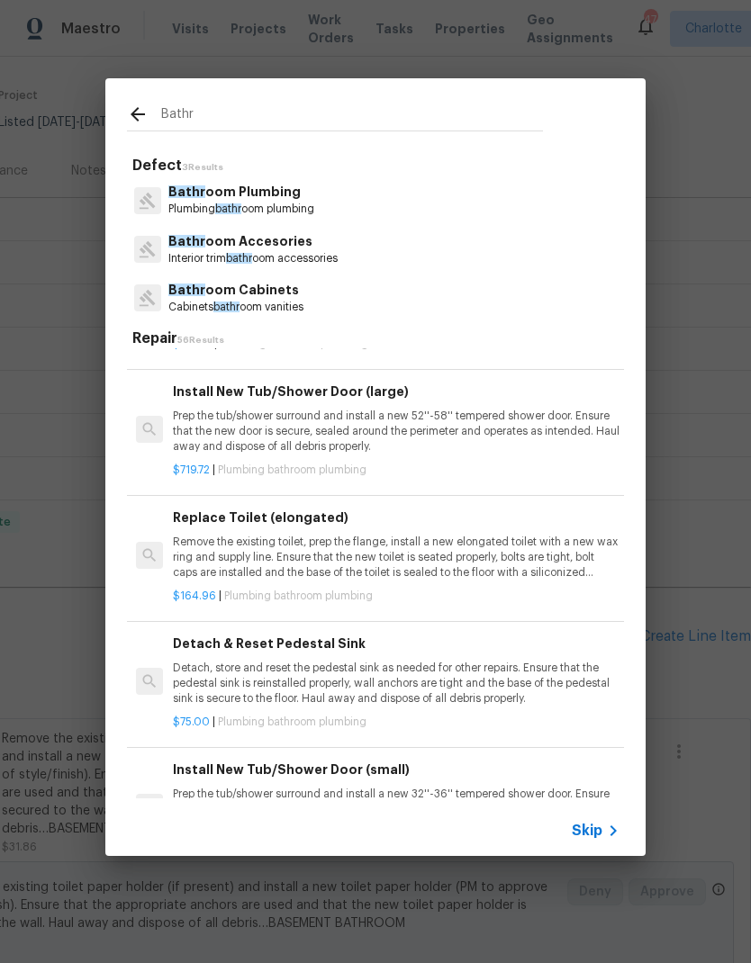
scroll to position [1795, 0]
type input "Bathr"
click at [352, 240] on div "Bathr oom Accesories Interior trim bathr oom accessories" at bounding box center [375, 249] width 497 height 49
click at [351, 240] on div "Bathr oom Accesories Interior trim bathr oom accessories" at bounding box center [375, 249] width 497 height 49
click at [248, 249] on p "Bathr oom Accesories" at bounding box center [252, 241] width 169 height 19
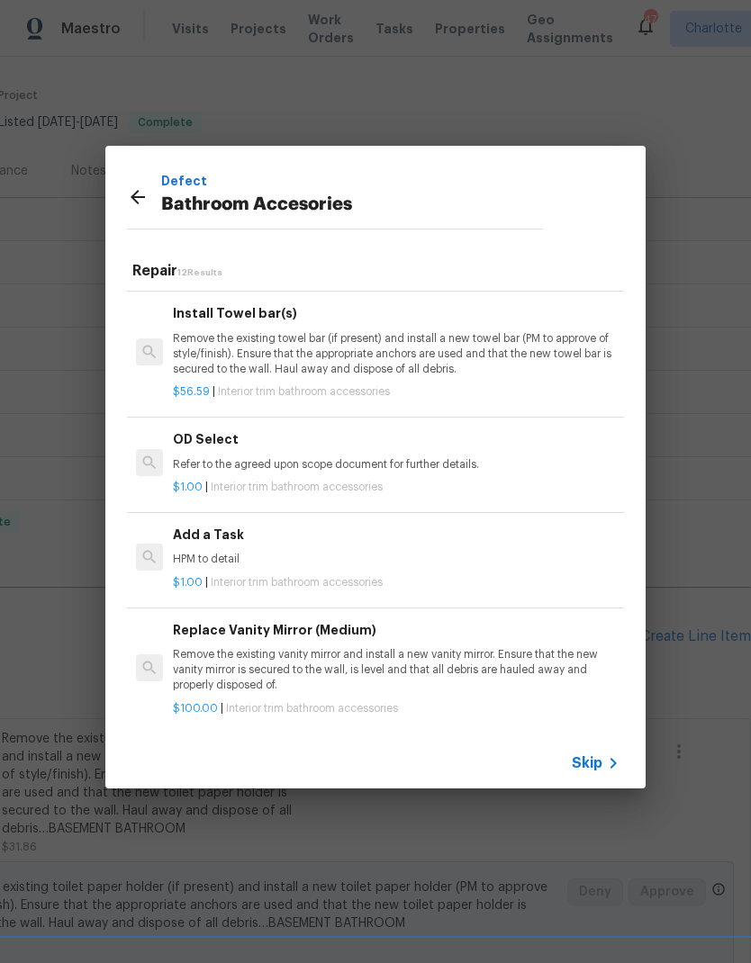
scroll to position [610, 0]
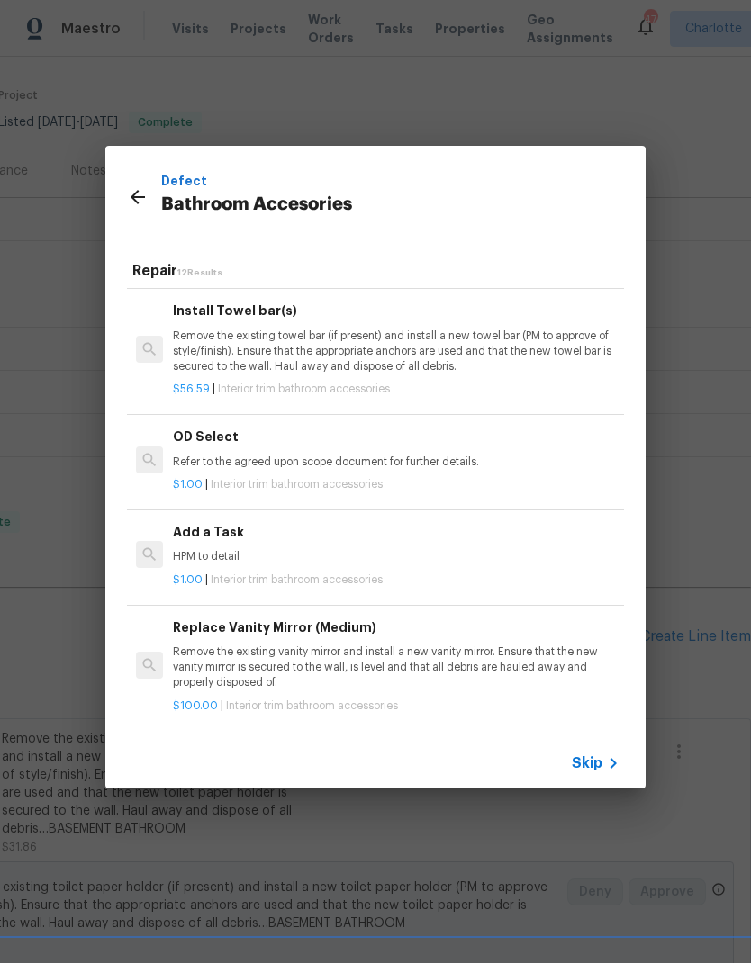
click at [416, 552] on p "HPM to detail" at bounding box center [396, 556] width 447 height 15
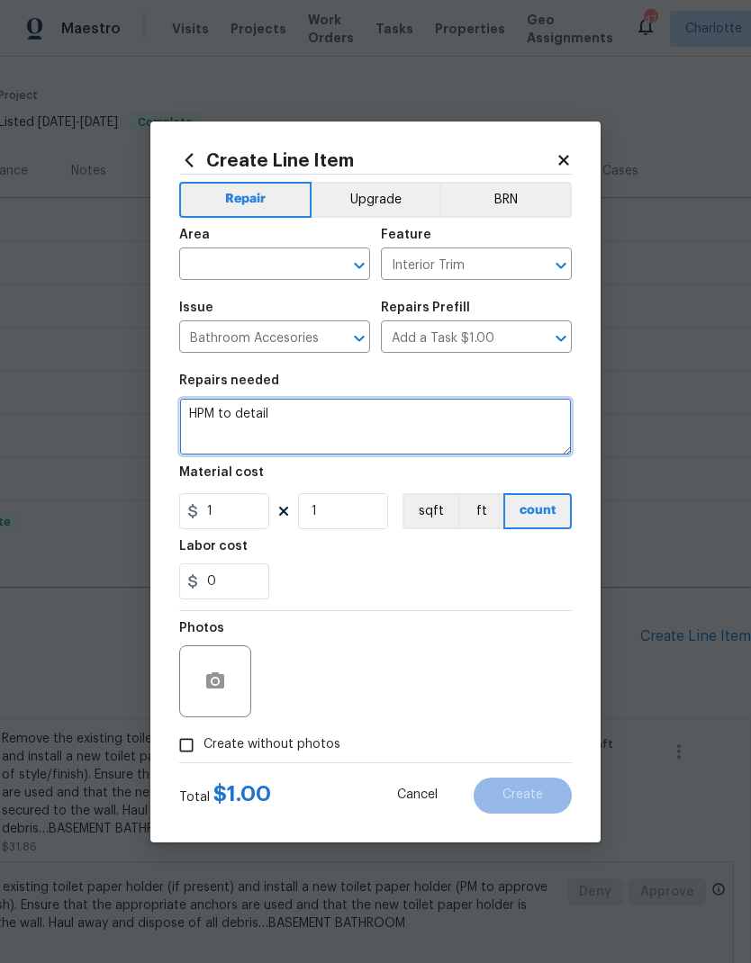
click at [199, 405] on textarea "HPM to detail" at bounding box center [375, 427] width 393 height 58
click at [204, 406] on textarea "HPM to detail" at bounding box center [375, 427] width 393 height 58
type textarea "Remove handicap accessories from the basement bathroom. Touchup paint and caulk…"
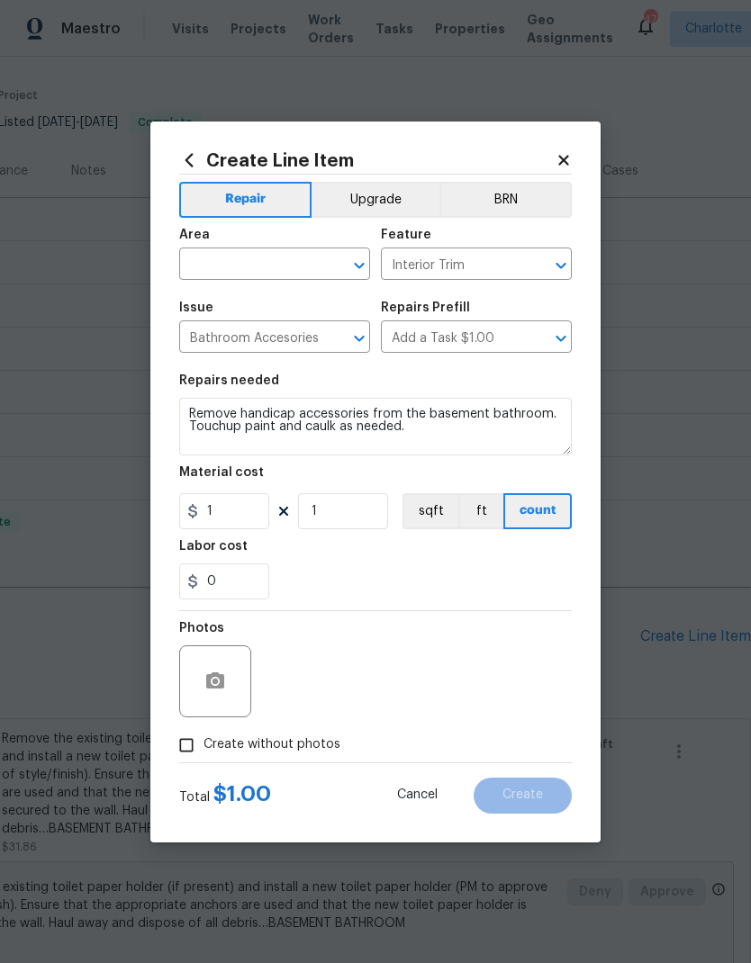
click at [266, 259] on input "text" at bounding box center [249, 266] width 140 height 28
type input "i"
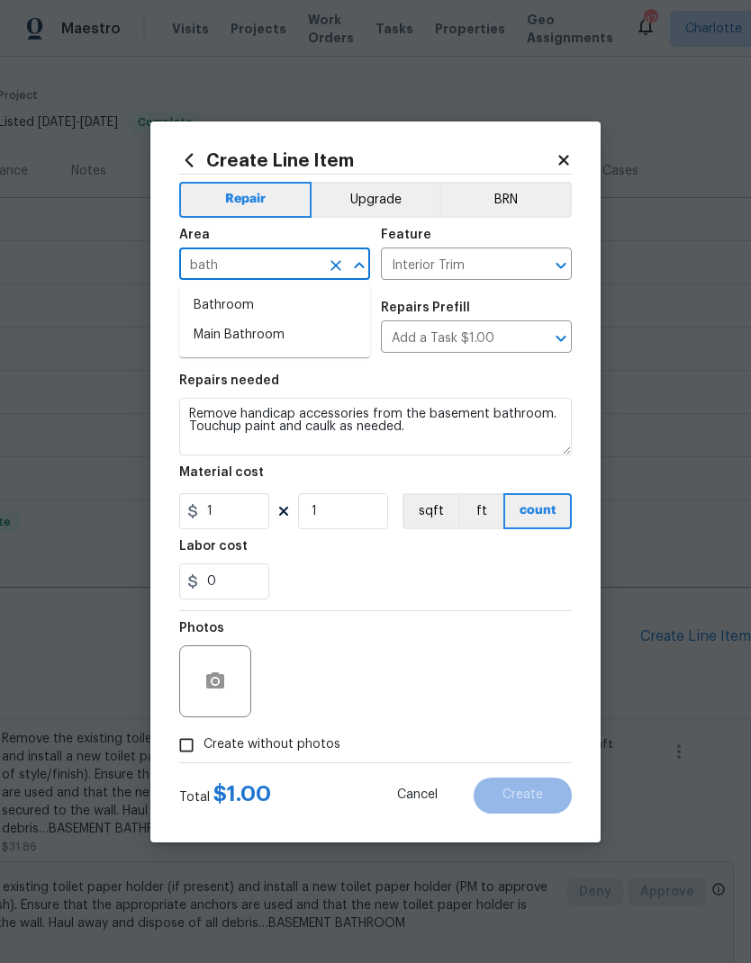
click at [276, 310] on li "Bathroom" at bounding box center [274, 306] width 191 height 30
type input "Bathroom"
click at [357, 529] on input "1" at bounding box center [343, 511] width 90 height 36
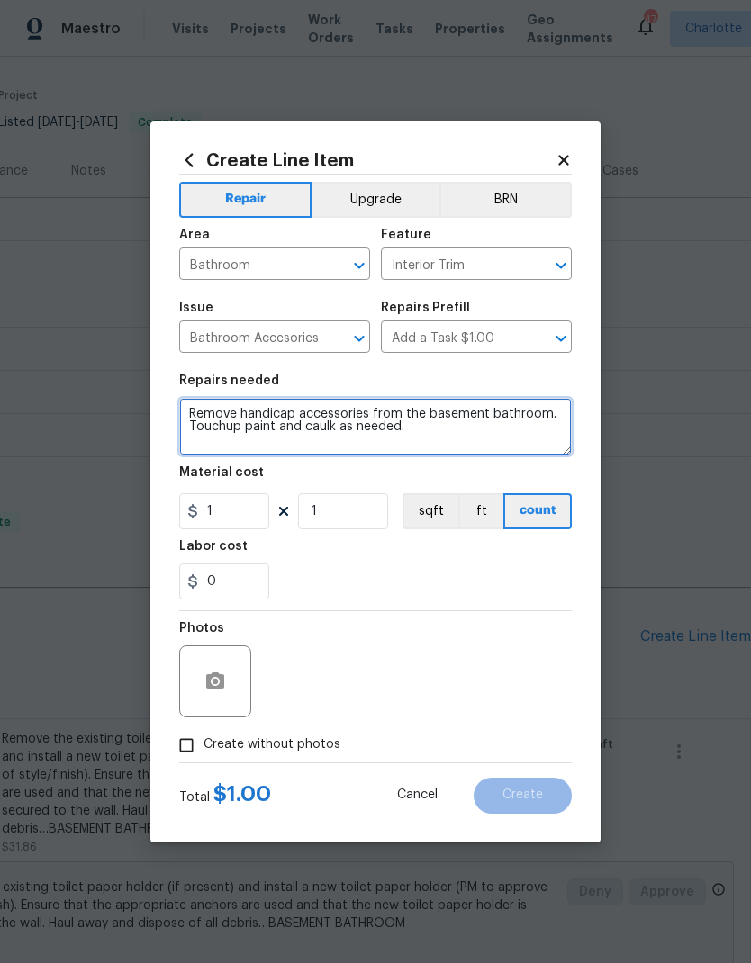
click at [282, 429] on textarea "Remove handicap accessories from the basement bathroom. Touchup paint and caulk…" at bounding box center [375, 427] width 393 height 58
type textarea "Remove handicap accessories from the basement bathroom. Touchup paint (PPG COLO…"
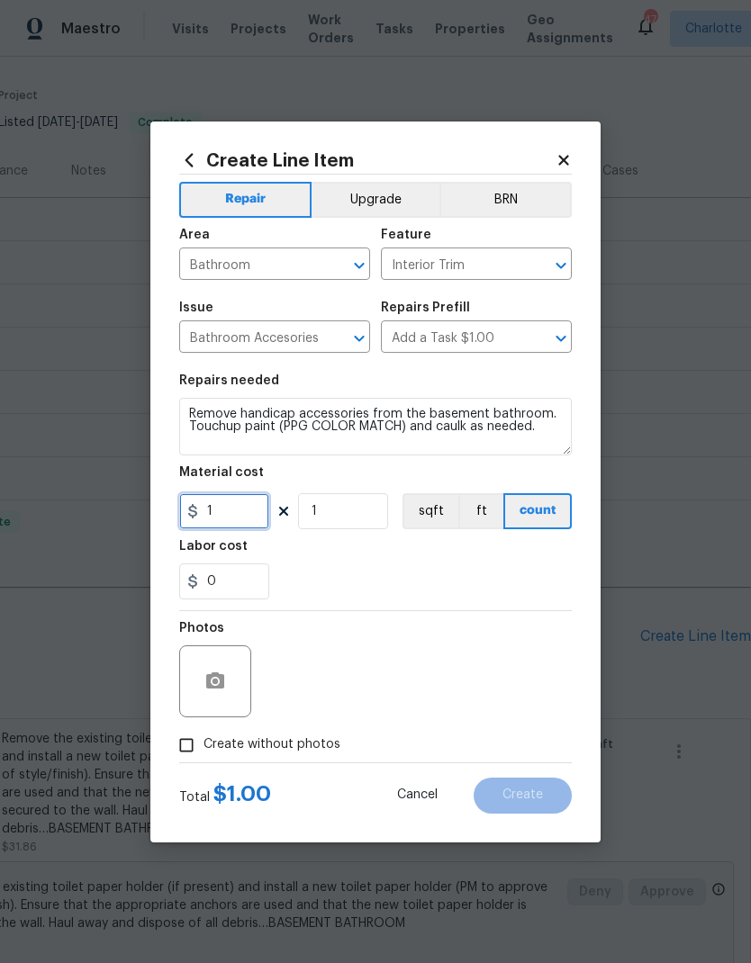
click at [248, 513] on input "1" at bounding box center [224, 511] width 90 height 36
type input "150"
click at [232, 670] on button "button" at bounding box center [215, 681] width 43 height 43
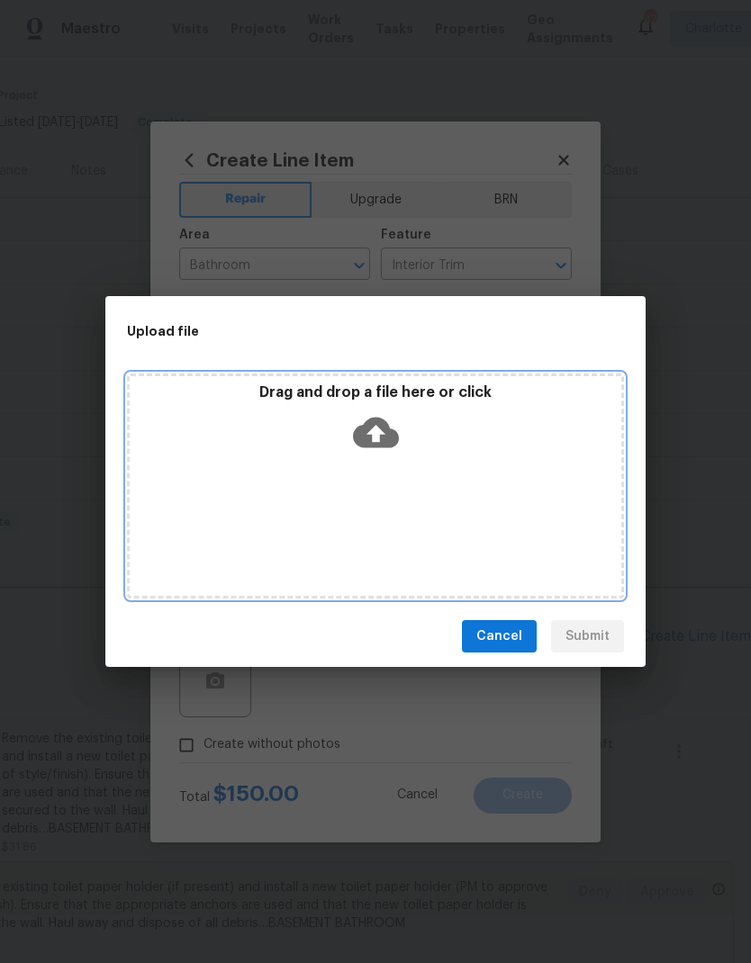
click at [385, 437] on icon at bounding box center [376, 433] width 46 height 31
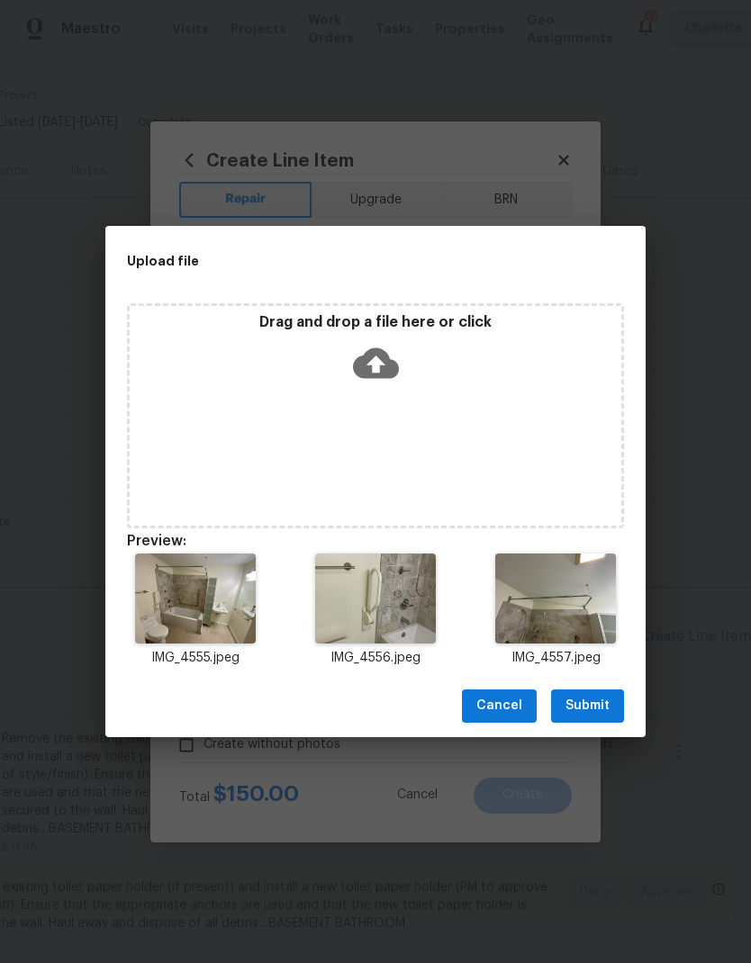
click at [587, 706] on span "Submit" at bounding box center [587, 706] width 44 height 23
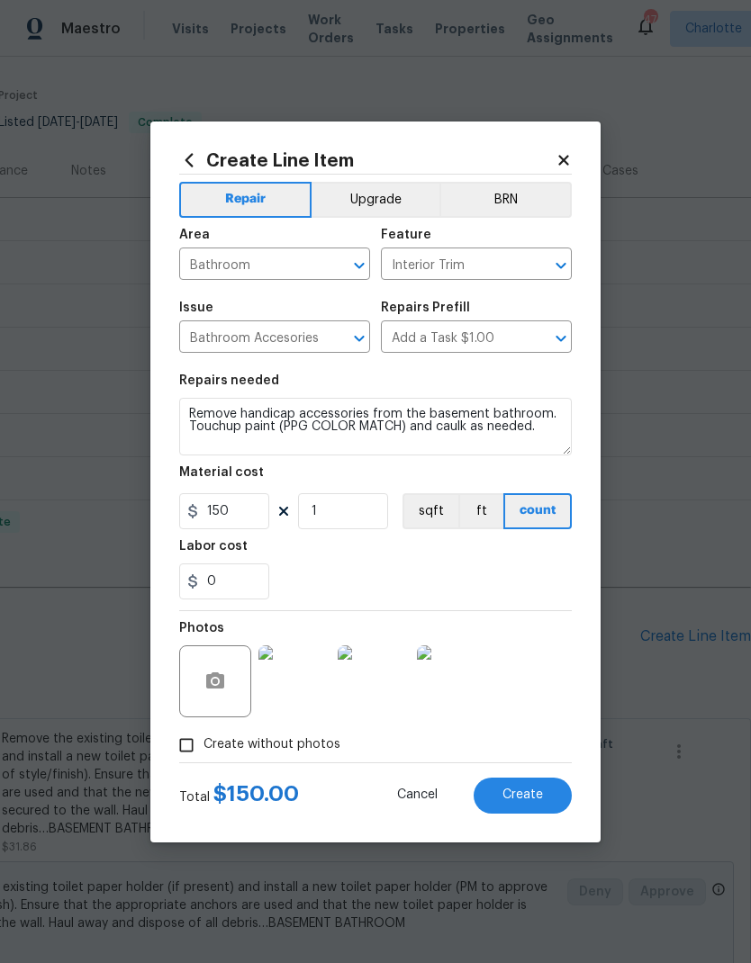
click at [547, 805] on button "Create" at bounding box center [523, 796] width 98 height 36
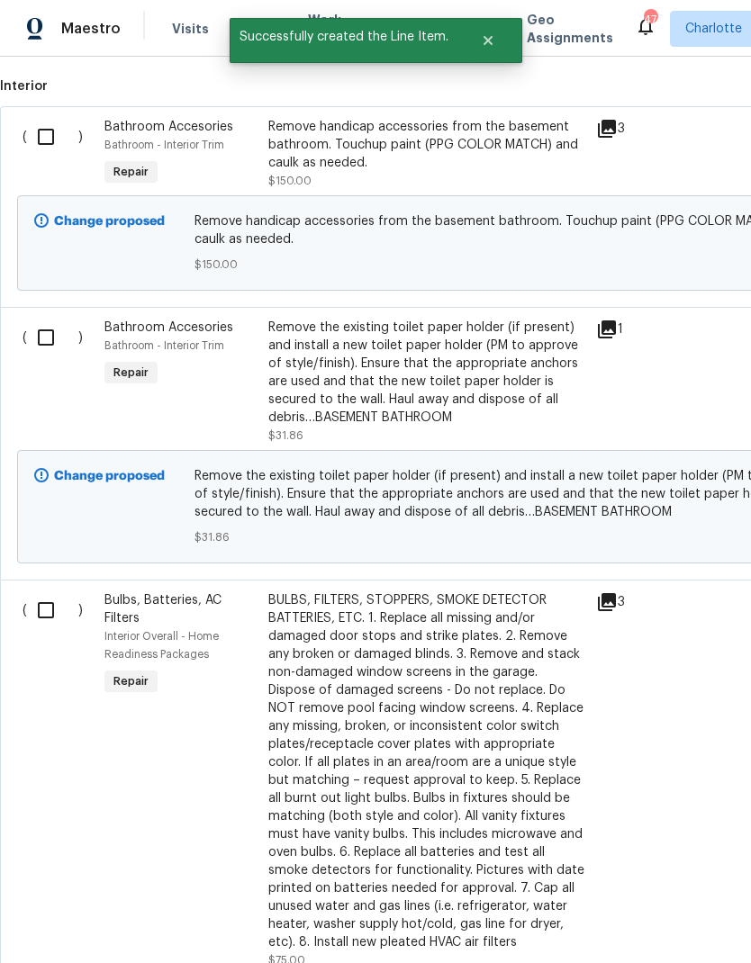
scroll to position [741, 0]
click at [50, 132] on input "checkbox" at bounding box center [52, 137] width 51 height 38
checkbox input "true"
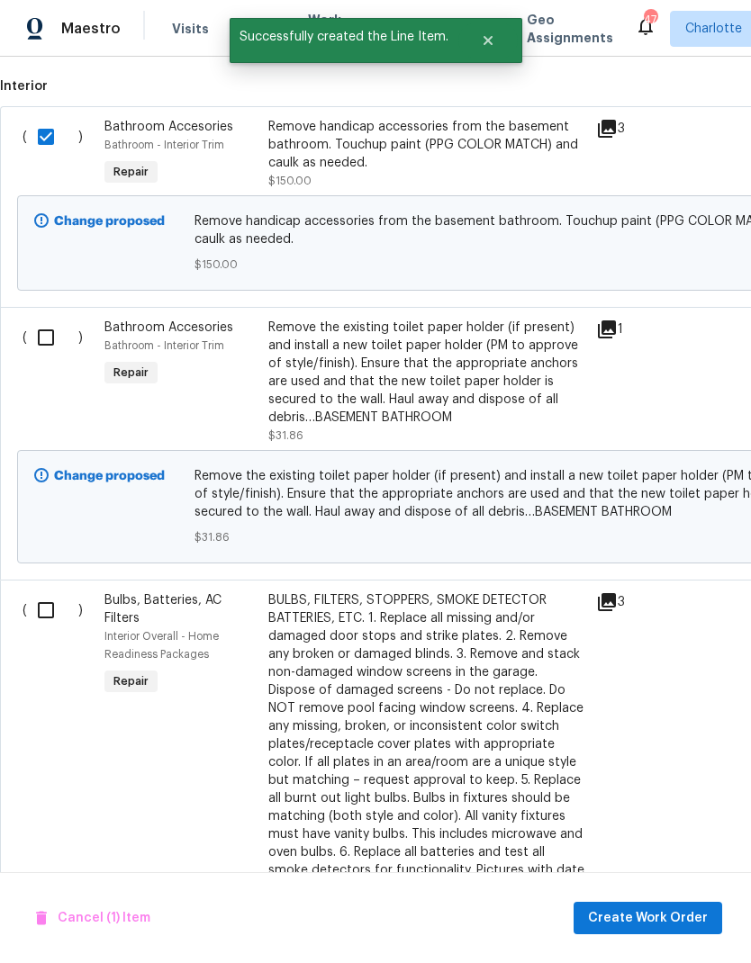
click at [55, 322] on input "checkbox" at bounding box center [52, 338] width 51 height 38
checkbox input "true"
click at [53, 615] on input "checkbox" at bounding box center [52, 611] width 51 height 38
checkbox input "true"
click at [653, 919] on span "Create Work Order" at bounding box center [648, 919] width 120 height 23
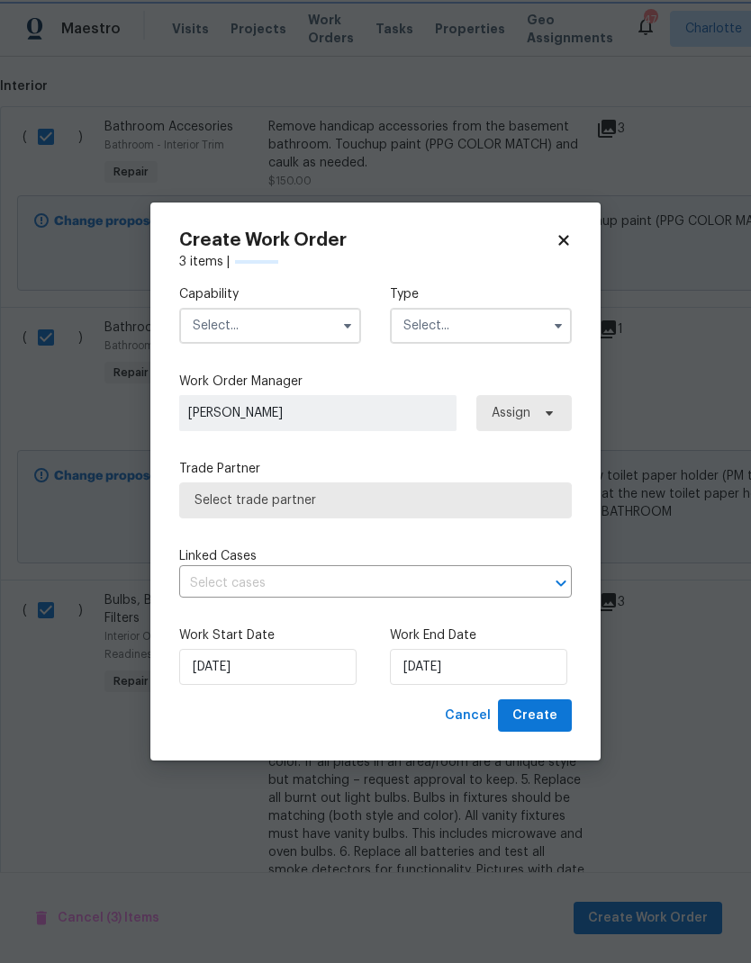
checkbox input "false"
click at [310, 341] on input "text" at bounding box center [270, 326] width 182 height 36
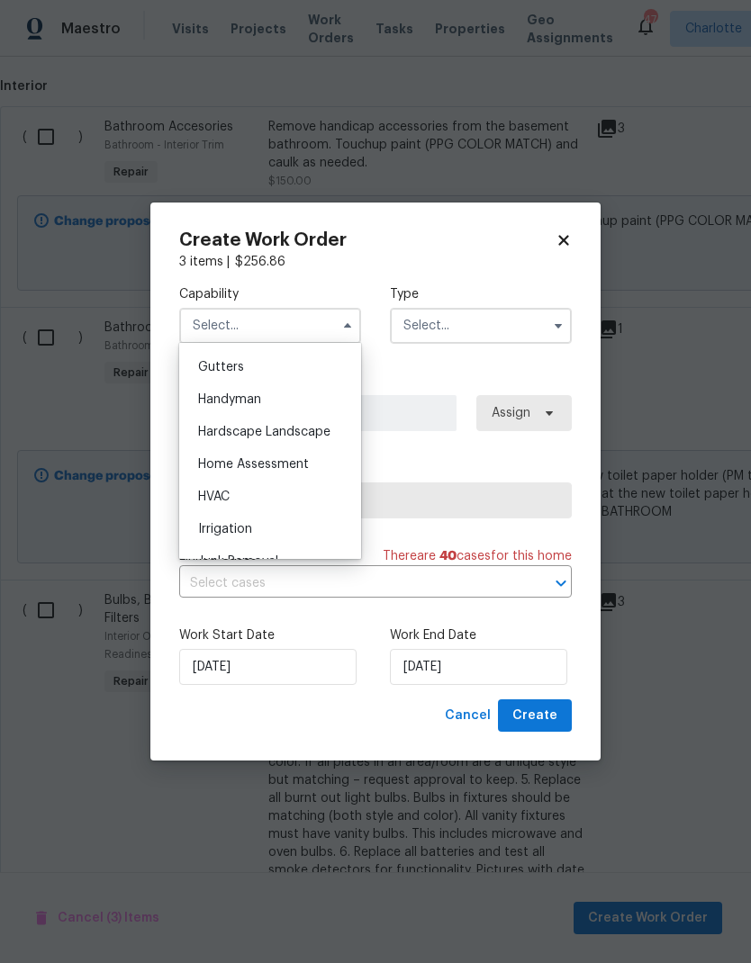
scroll to position [981, 0]
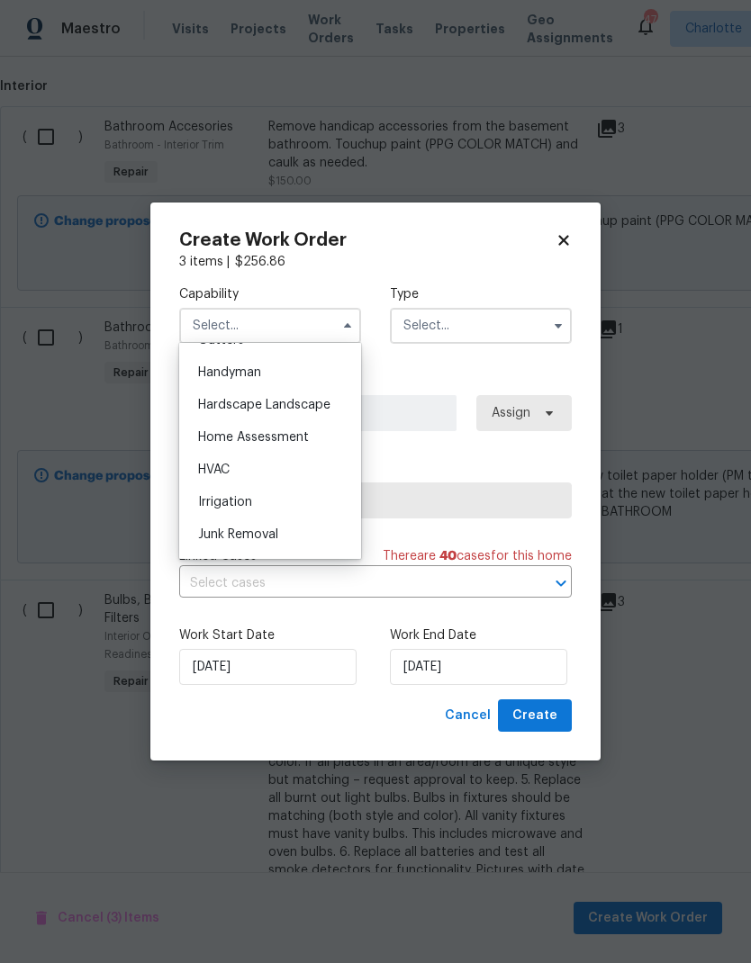
click at [320, 376] on div "Handyman" at bounding box center [270, 373] width 173 height 32
type input "Handyman"
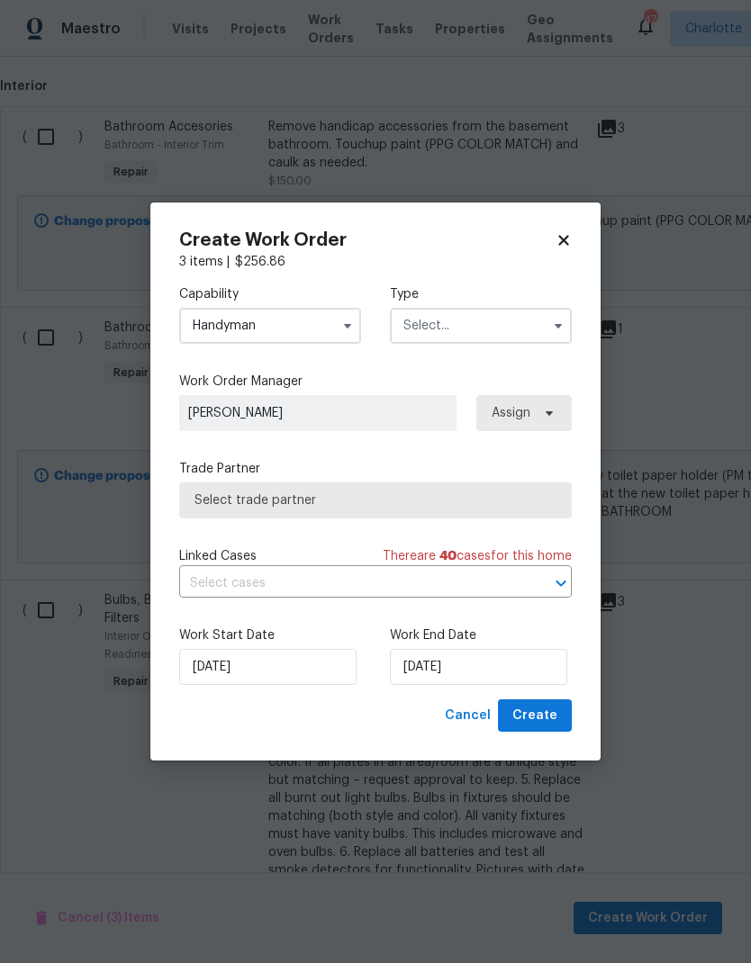
click at [493, 330] on input "text" at bounding box center [481, 326] width 182 height 36
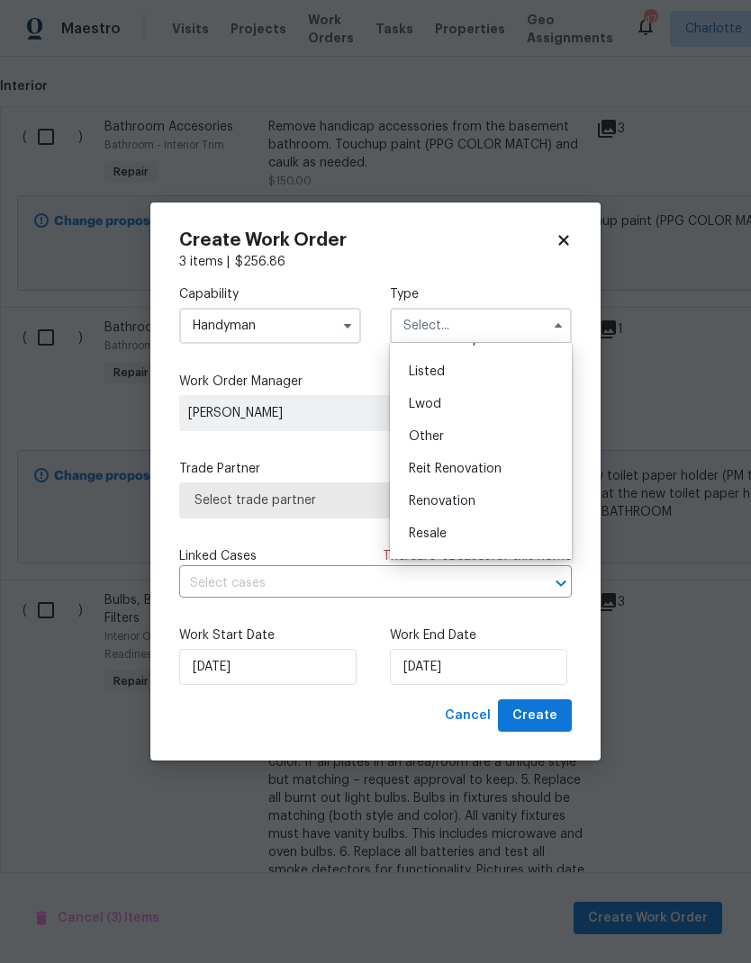
scroll to position [132, 0]
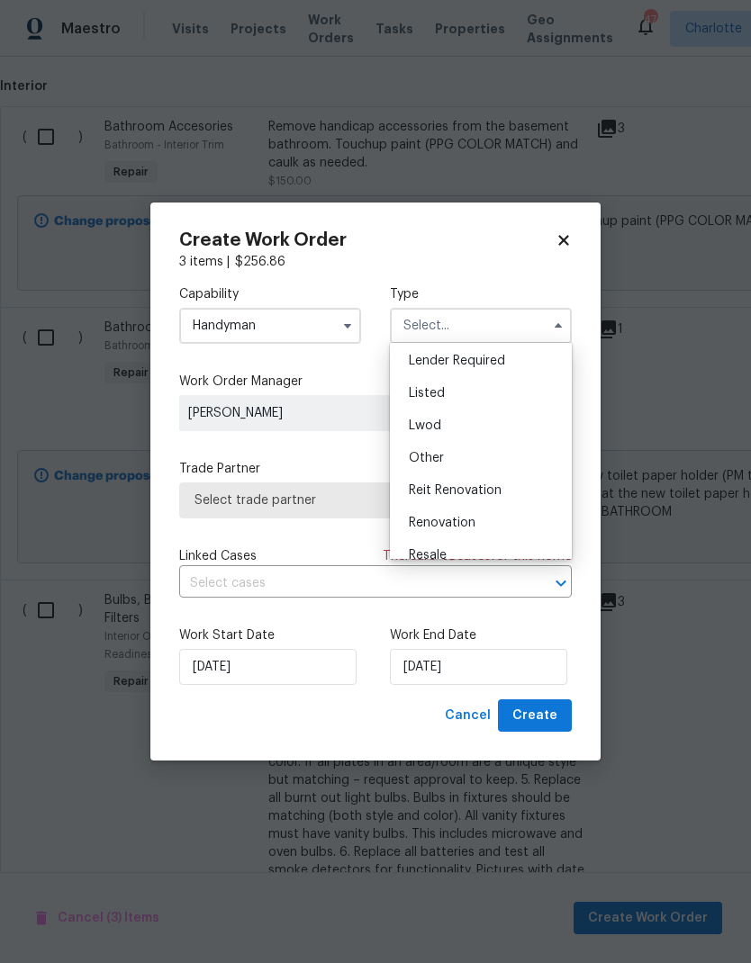
click at [475, 390] on div "Listed" at bounding box center [480, 393] width 173 height 32
type input "Listed"
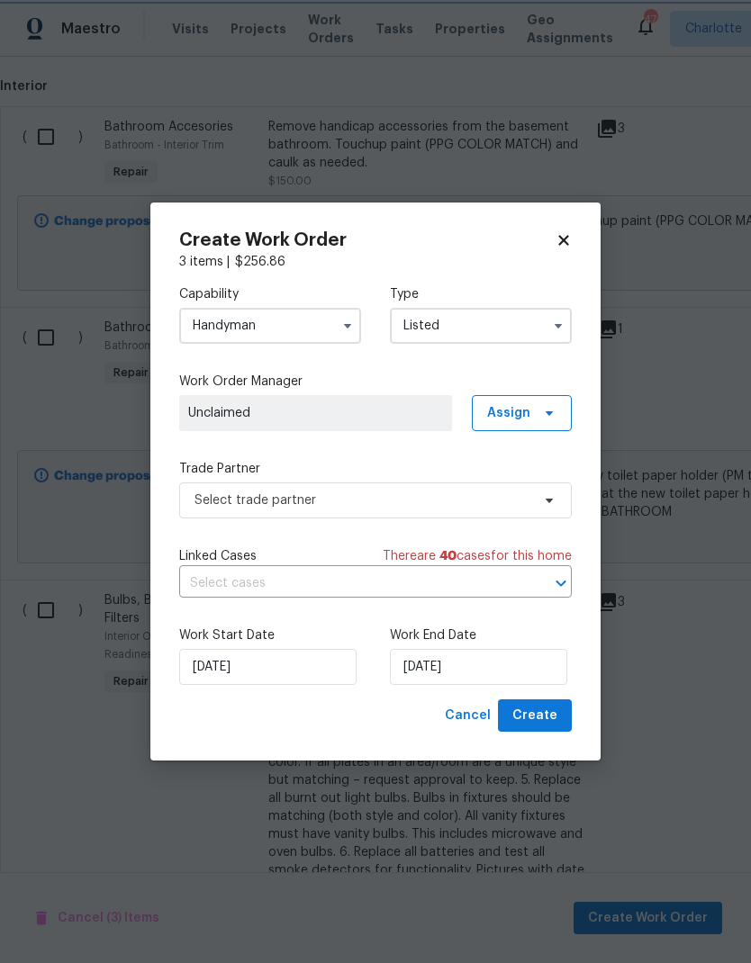
scroll to position [0, 0]
click at [529, 411] on span "Assign" at bounding box center [508, 413] width 43 height 18
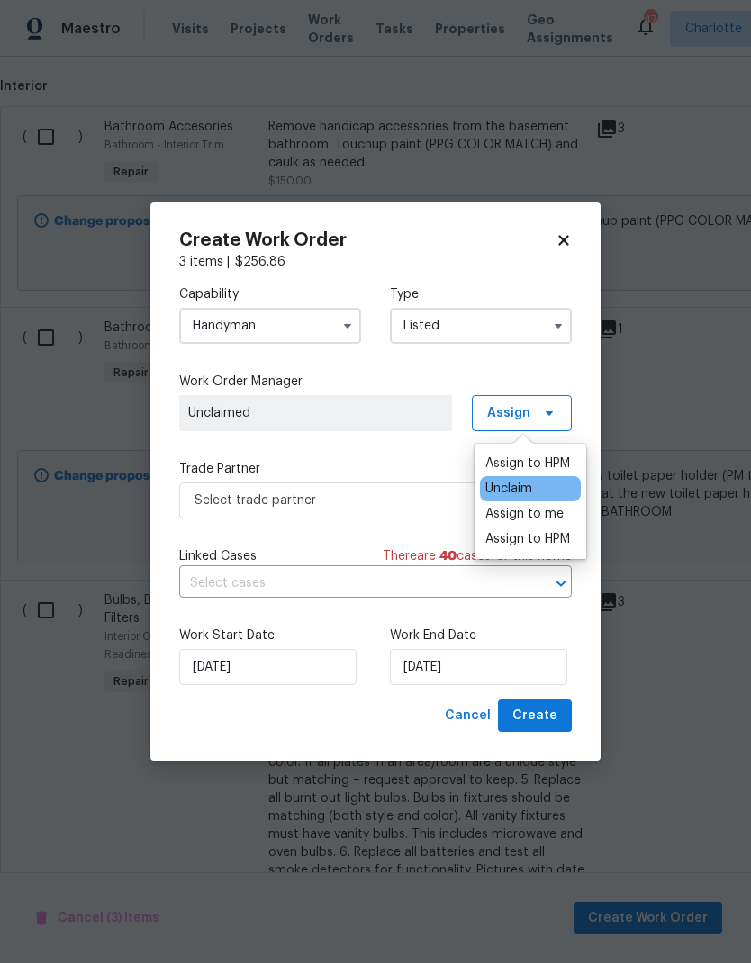
click at [562, 515] on div "Assign to me" at bounding box center [524, 514] width 78 height 18
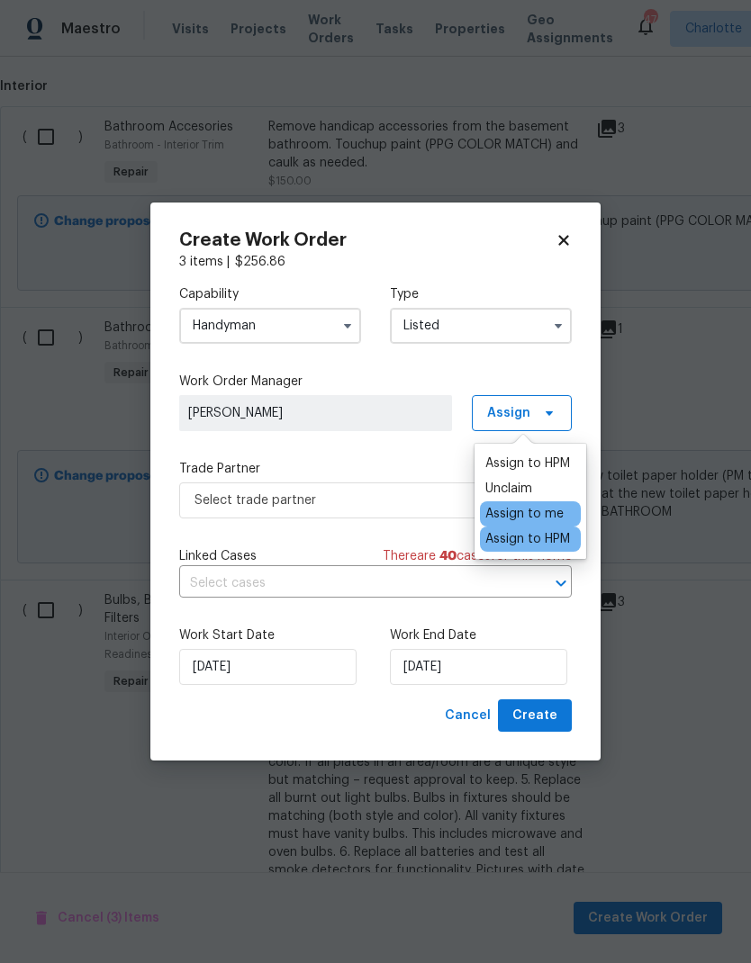
click at [388, 455] on div "Capability Handyman Type Listed Work Order Manager Ryan Craven Assign Trade Par…" at bounding box center [375, 485] width 393 height 429
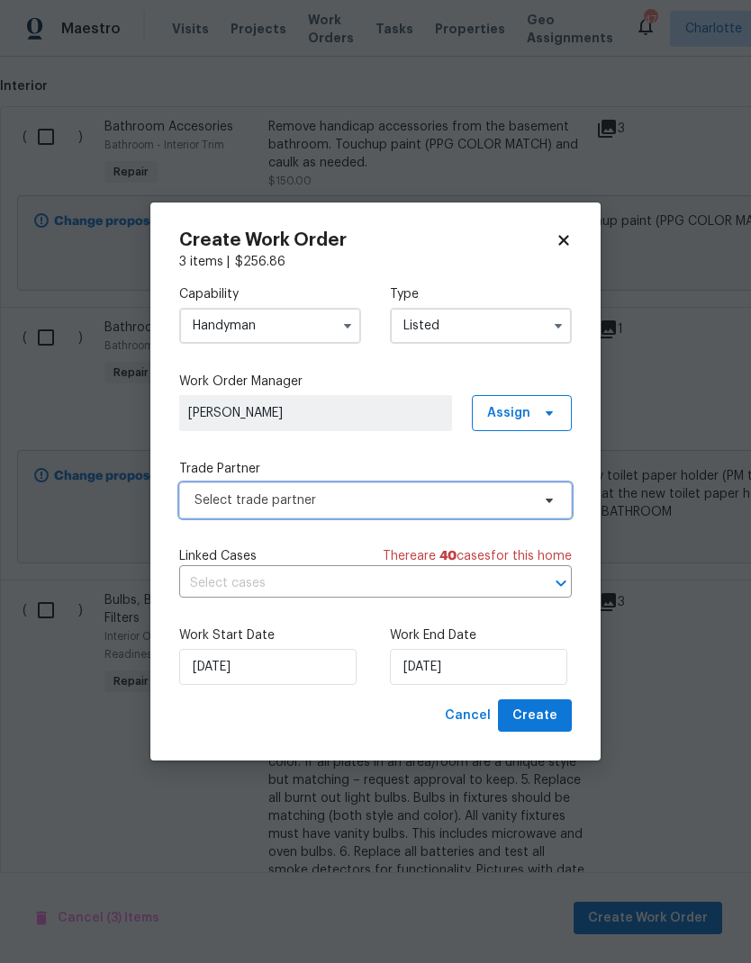
click at [461, 508] on span "Select trade partner" at bounding box center [362, 501] width 336 height 18
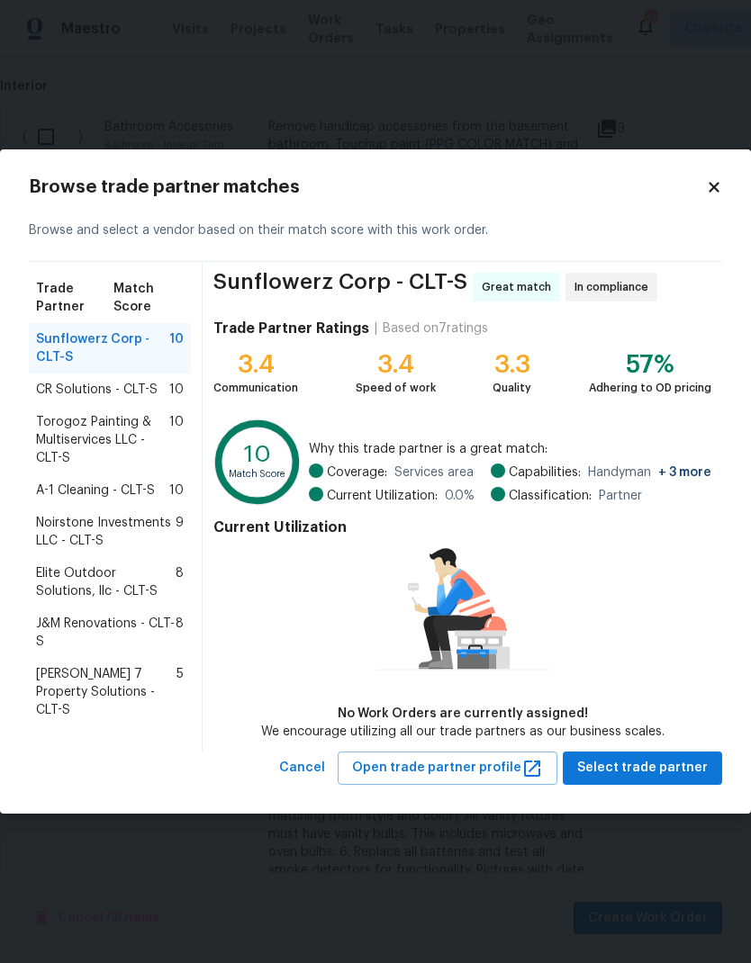
click at [66, 496] on span "A-1 Cleaning - CLT-S" at bounding box center [95, 491] width 119 height 18
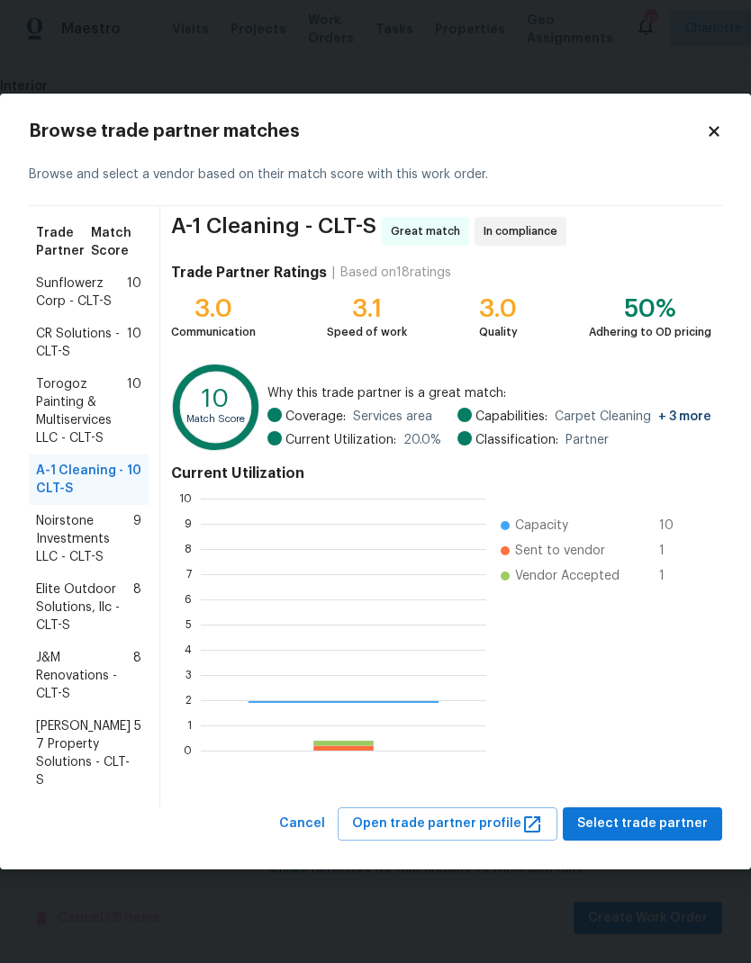
scroll to position [252, 285]
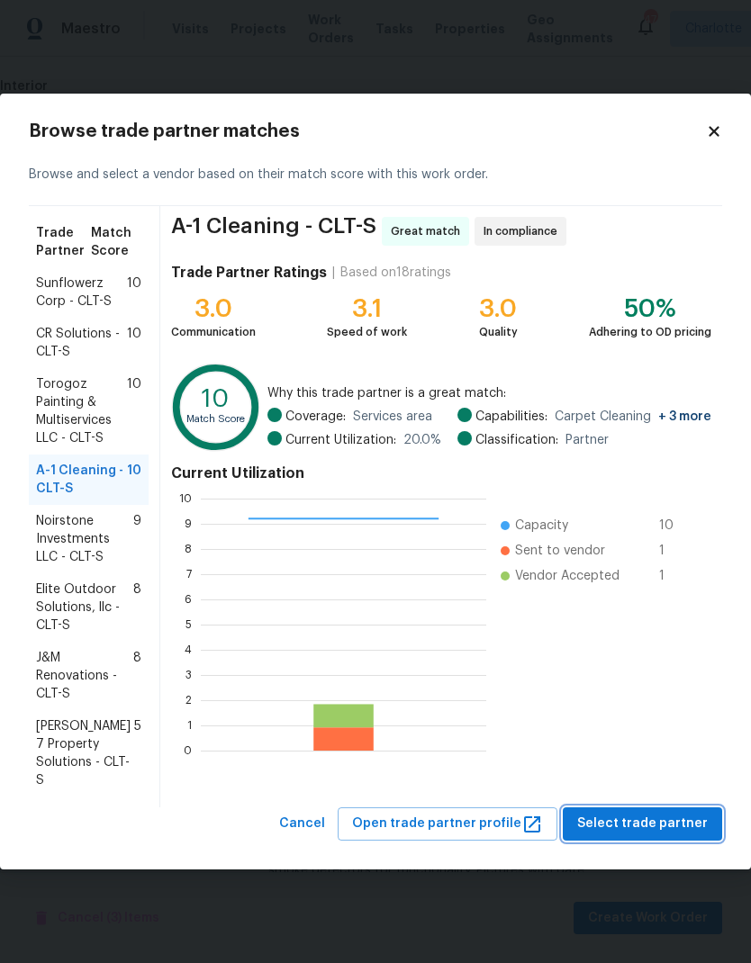
click at [659, 826] on span "Select trade partner" at bounding box center [642, 824] width 131 height 23
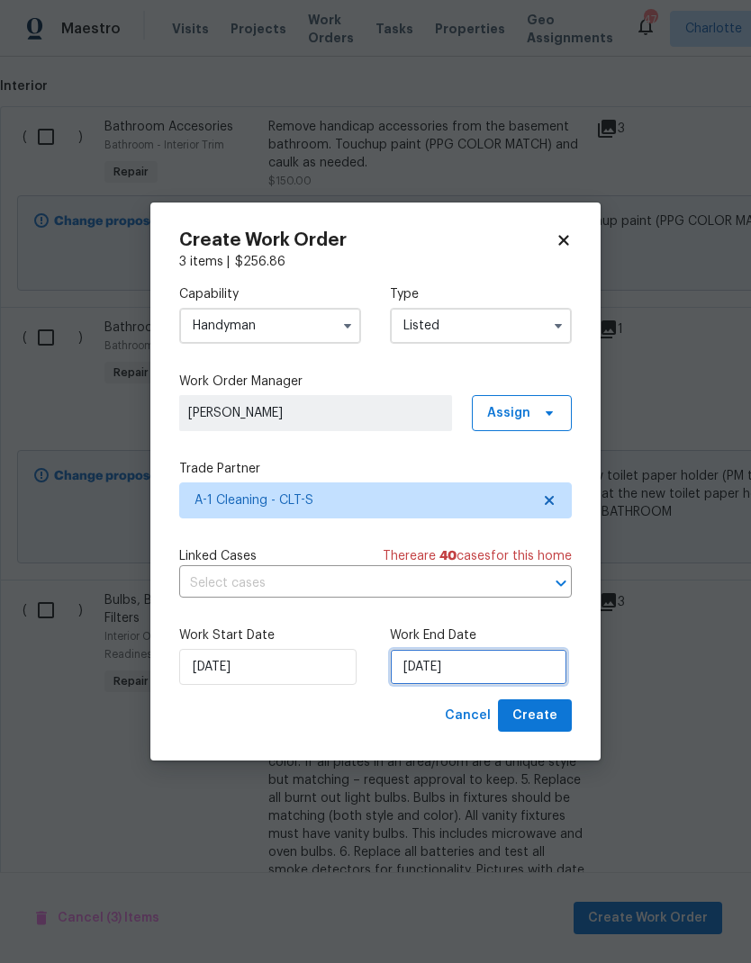
click at [469, 678] on input "[DATE]" at bounding box center [478, 667] width 177 height 36
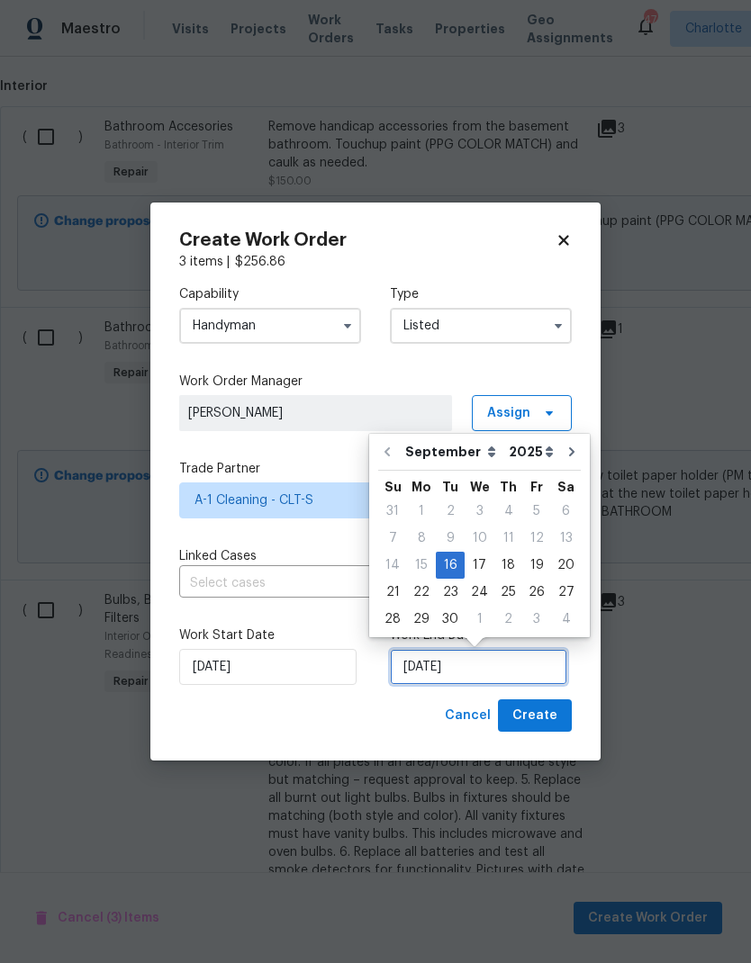
scroll to position [7, 0]
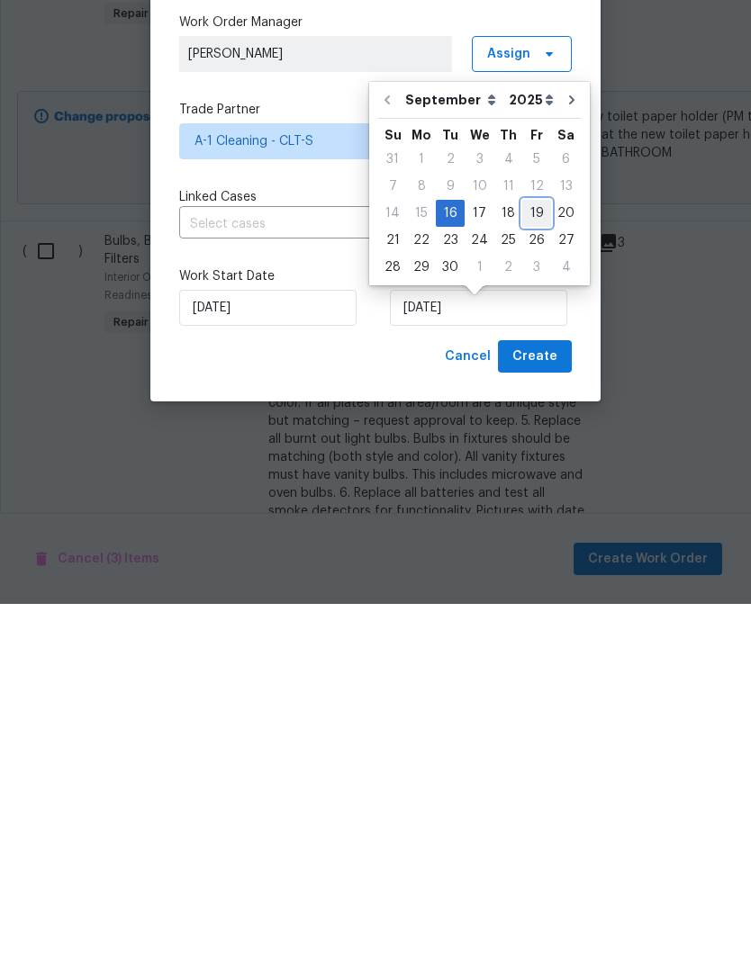
click at [535, 560] on div "19" at bounding box center [536, 572] width 29 height 25
type input "[DATE]"
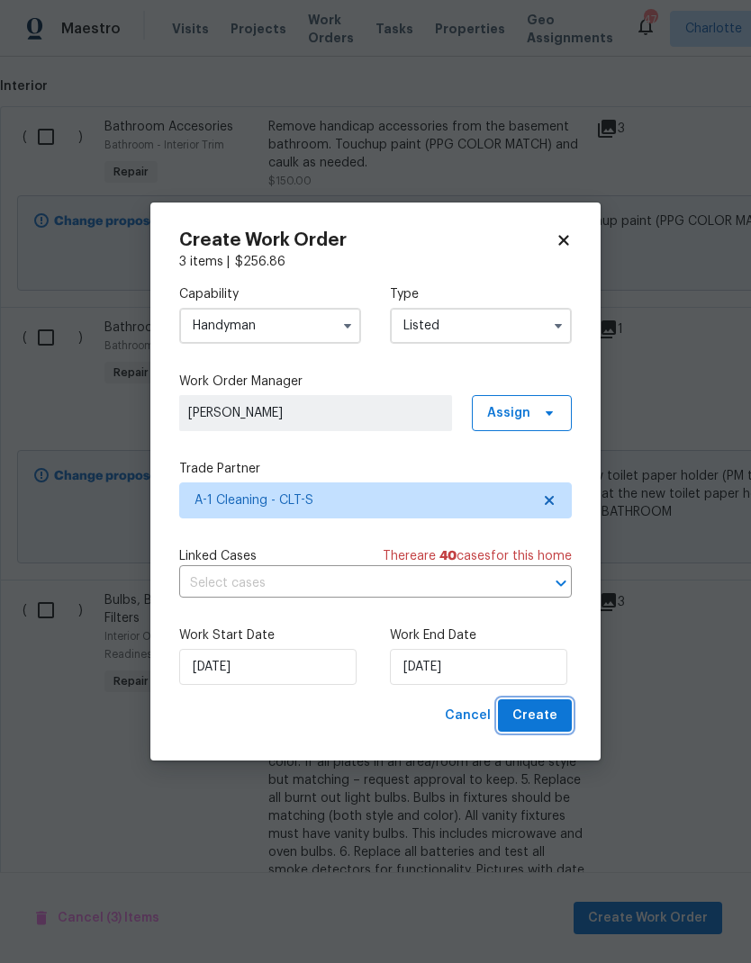
click at [550, 719] on span "Create" at bounding box center [534, 716] width 45 height 23
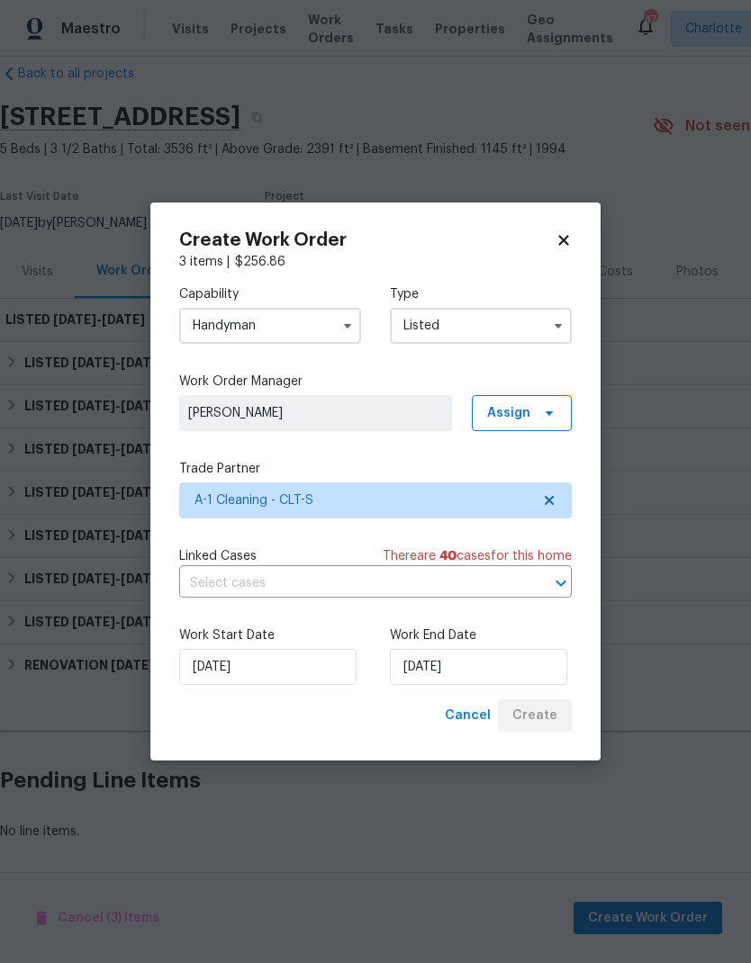
scroll to position [0, 0]
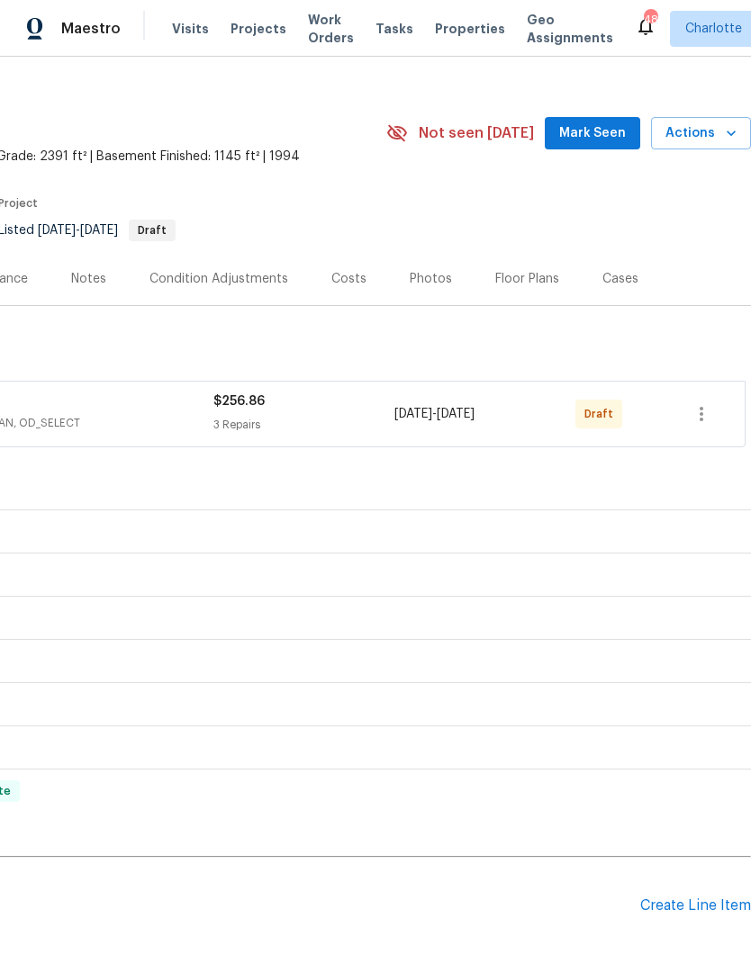
scroll to position [21, 267]
click at [707, 412] on icon "button" at bounding box center [702, 414] width 22 height 22
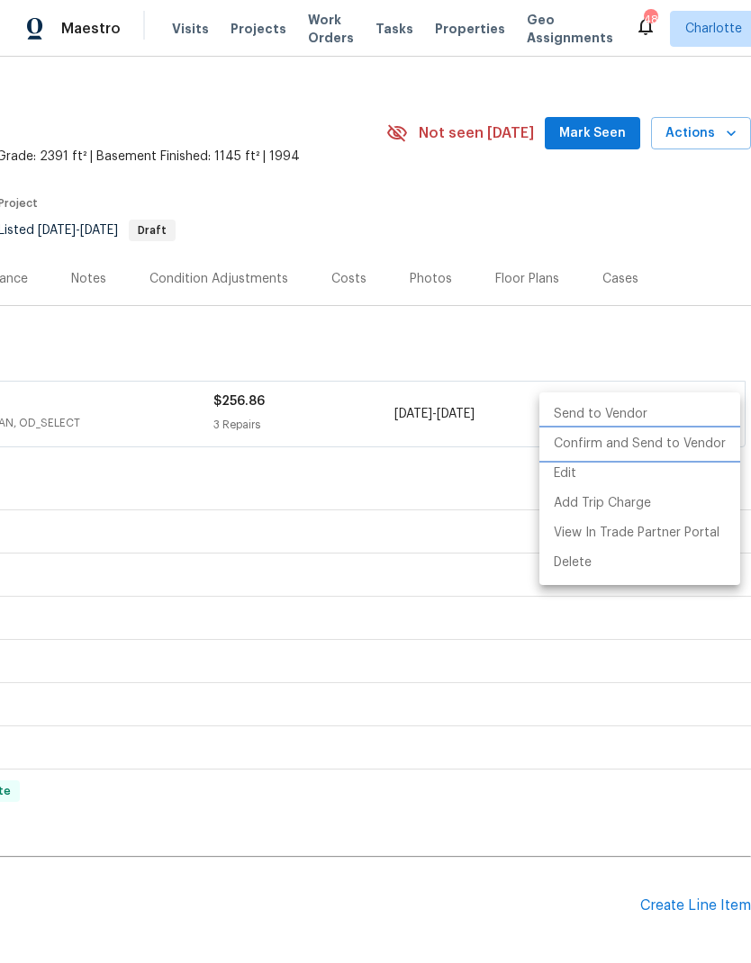
click at [696, 448] on li "Confirm and Send to Vendor" at bounding box center [639, 444] width 201 height 30
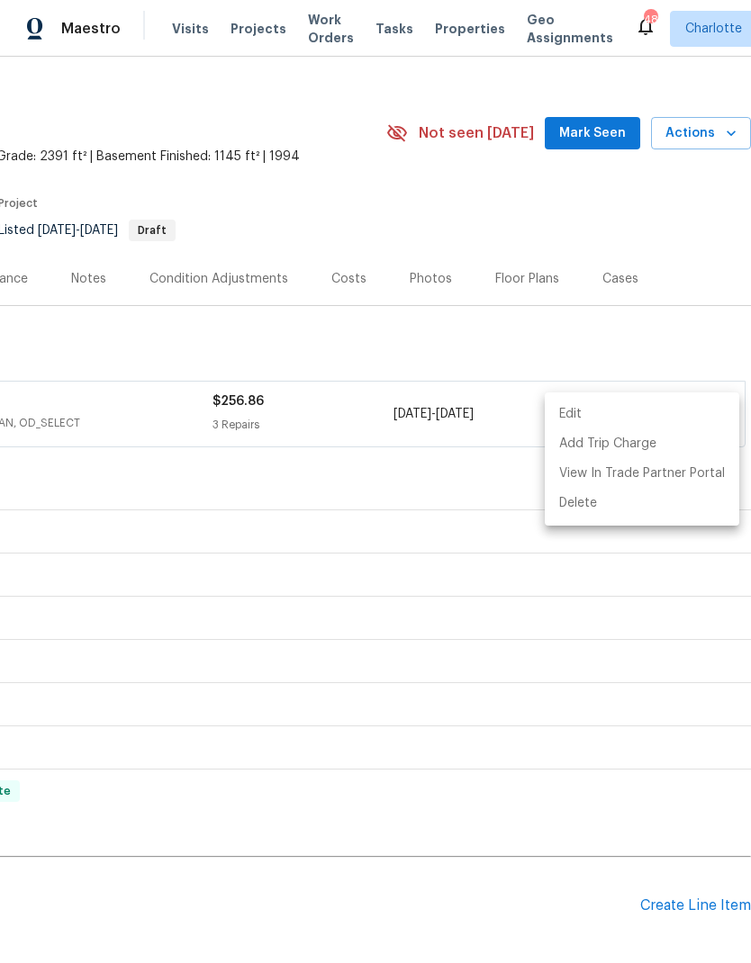
click at [651, 348] on div at bounding box center [375, 481] width 751 height 963
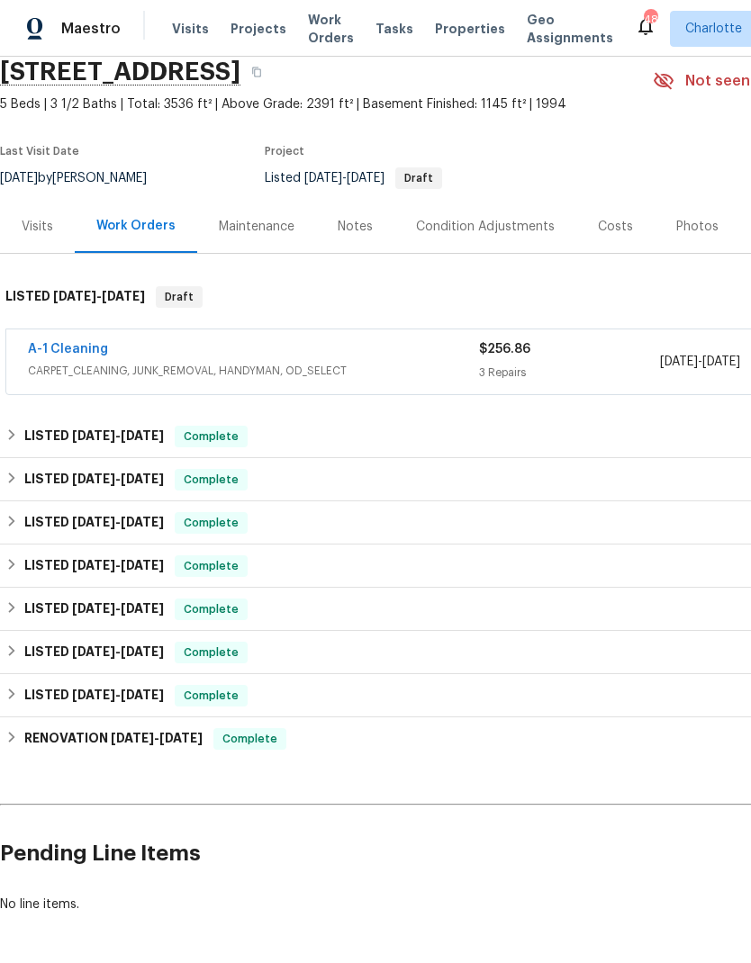
scroll to position [73, 0]
click at [60, 347] on link "A-1 Cleaning" at bounding box center [68, 349] width 80 height 13
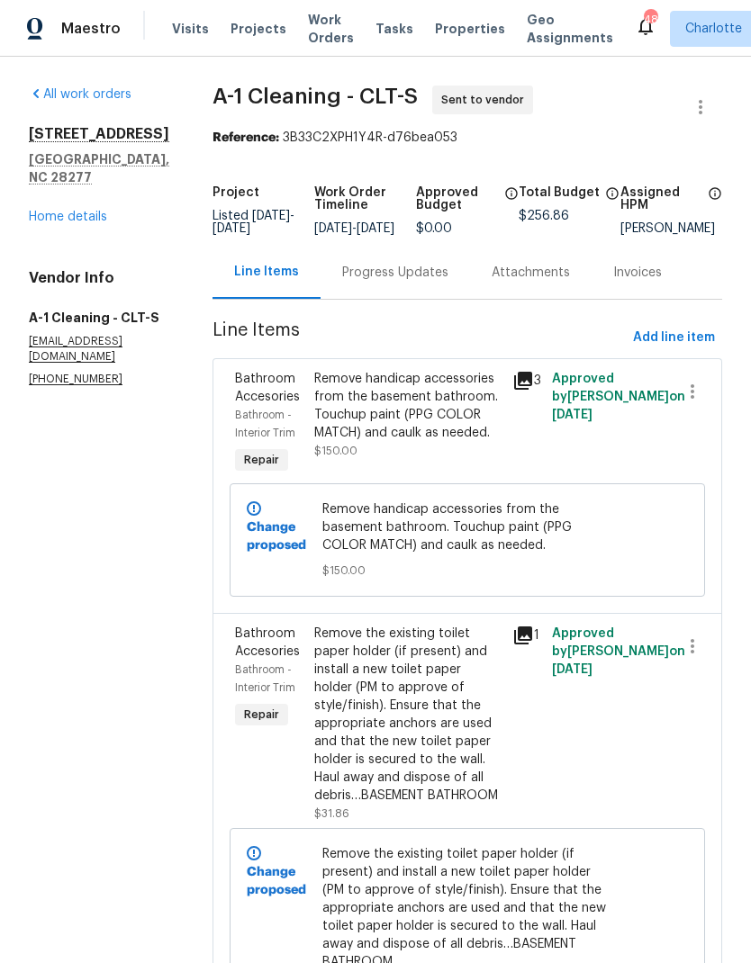
click at [48, 218] on link "Home details" at bounding box center [68, 217] width 78 height 13
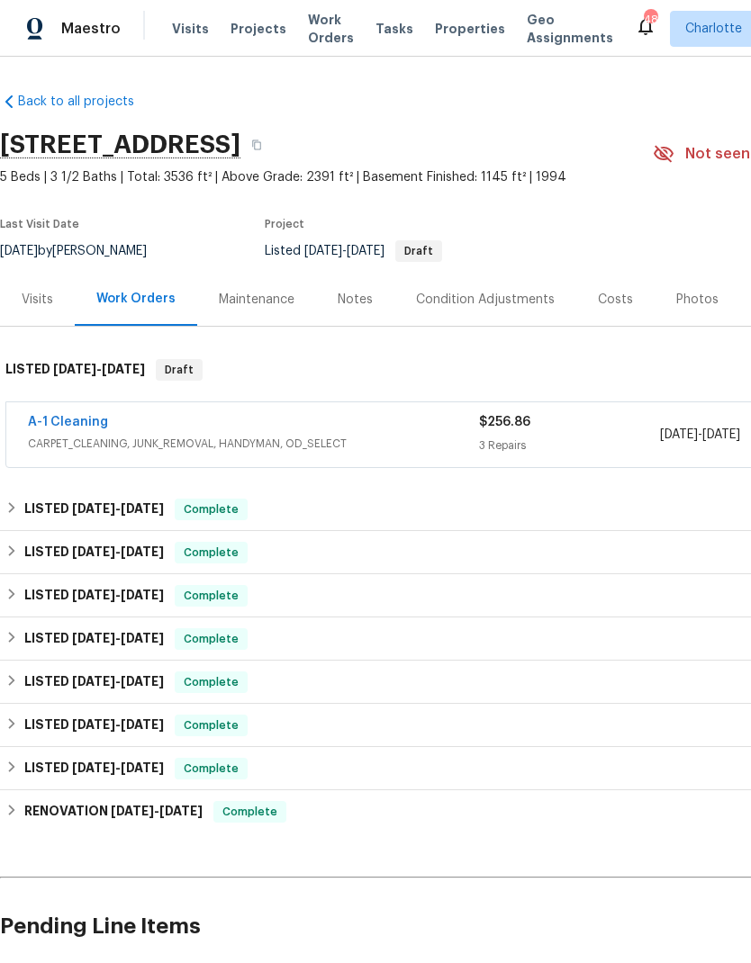
click at [66, 425] on link "A-1 Cleaning" at bounding box center [68, 422] width 80 height 13
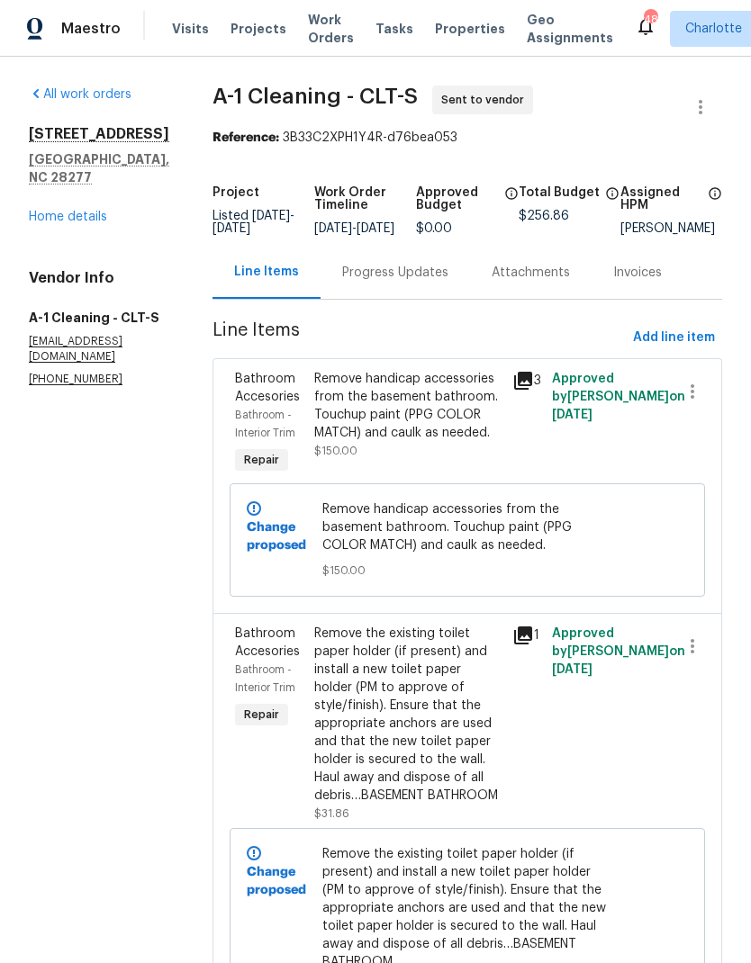
click at [404, 297] on div "Progress Updates" at bounding box center [395, 272] width 149 height 53
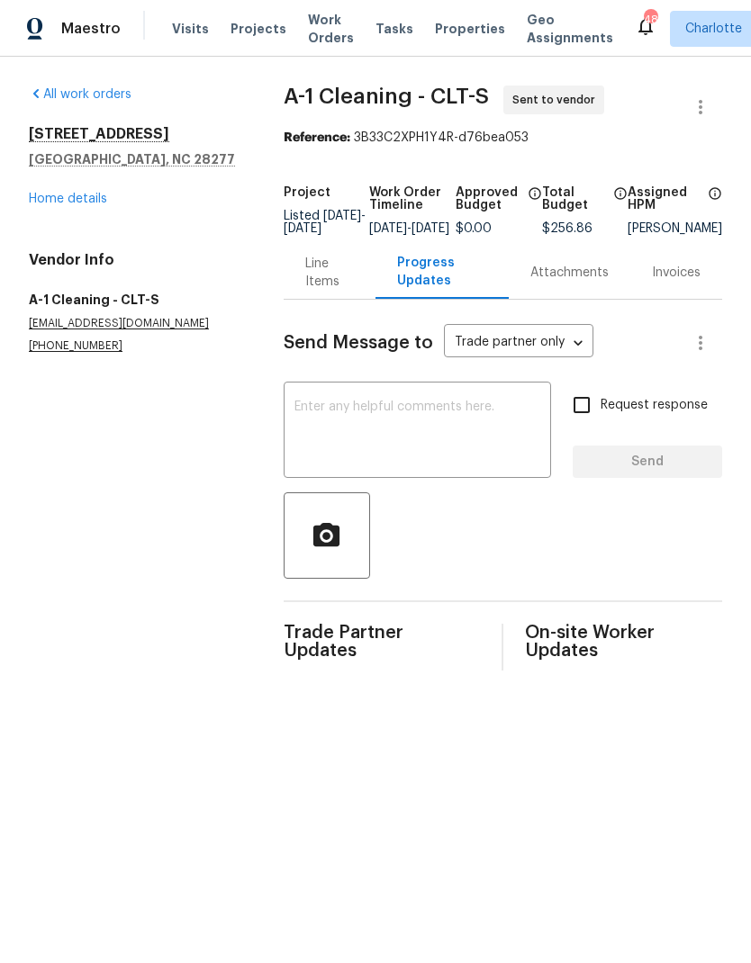
click at [401, 446] on textarea at bounding box center [417, 432] width 246 height 63
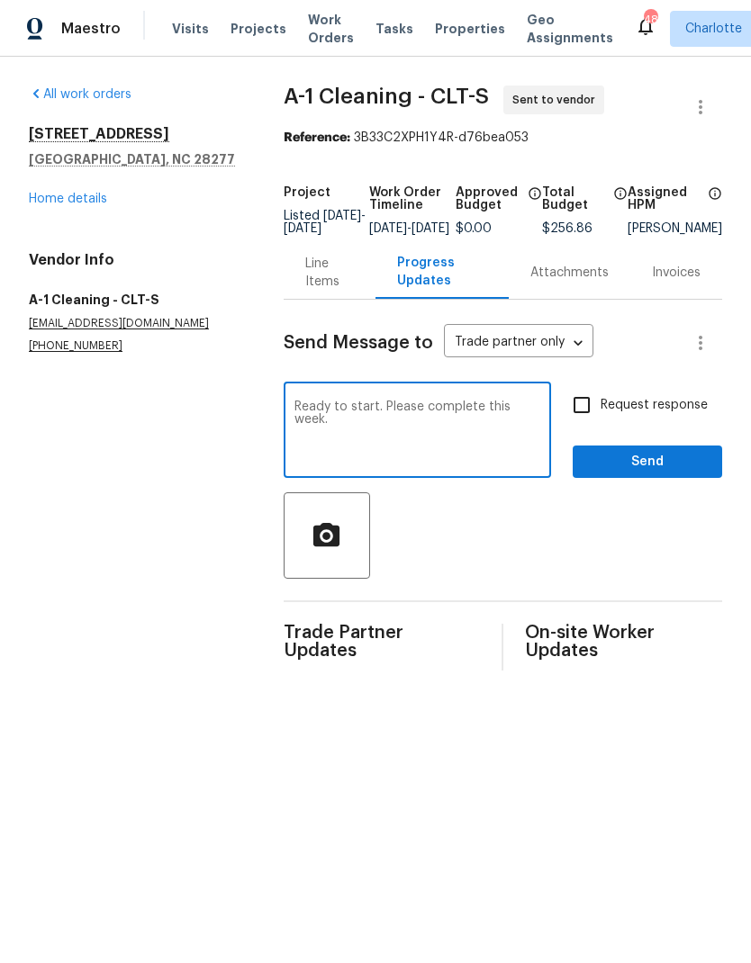
type textarea "Ready to start. Please complete this week."
click at [591, 423] on input "Request response" at bounding box center [582, 405] width 38 height 38
checkbox input "true"
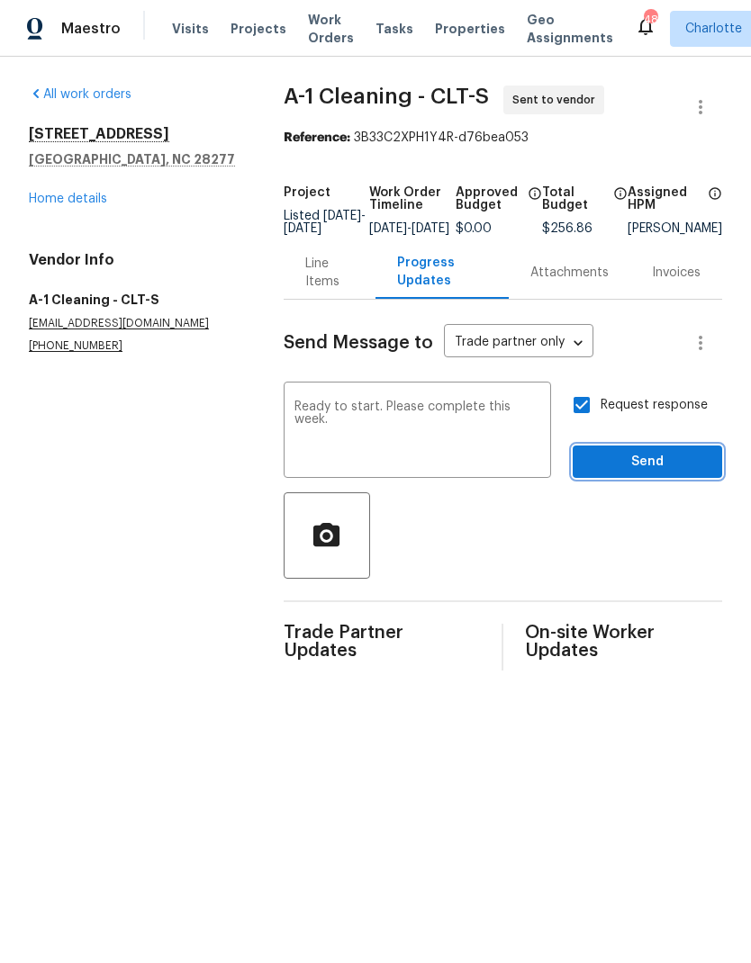
click at [643, 471] on span "Send" at bounding box center [647, 462] width 121 height 23
